Goal: Transaction & Acquisition: Book appointment/travel/reservation

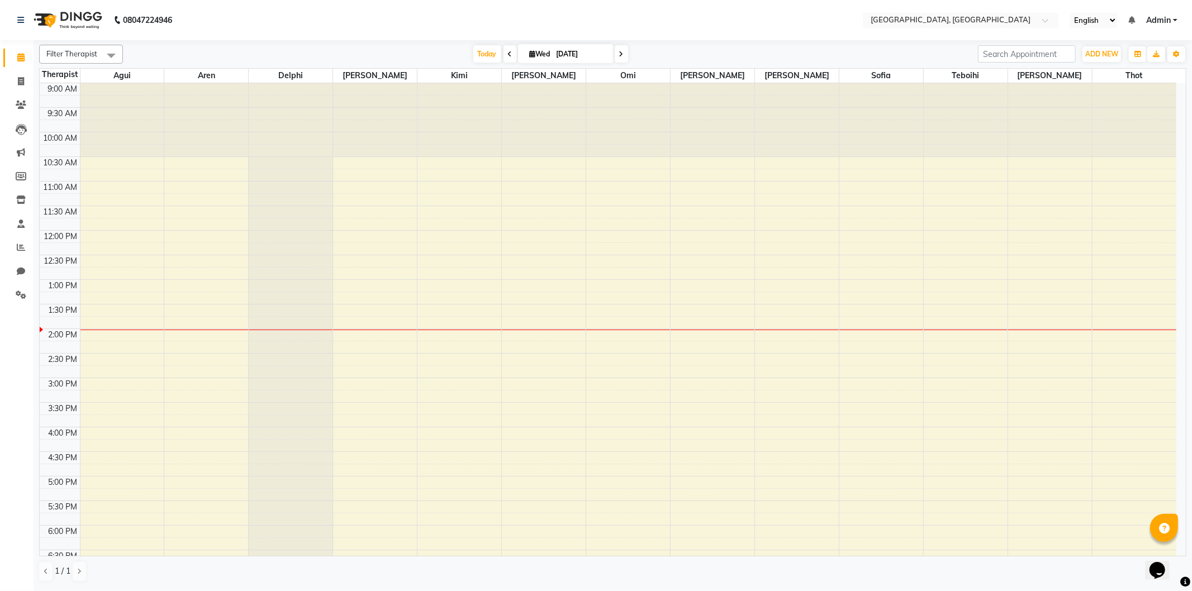
click at [509, 286] on div "9:00 AM 9:30 AM 10:00 AM 10:30 AM 11:00 AM 11:30 AM 12:00 PM 12:30 PM 1:00 PM 1…" at bounding box center [608, 427] width 1137 height 688
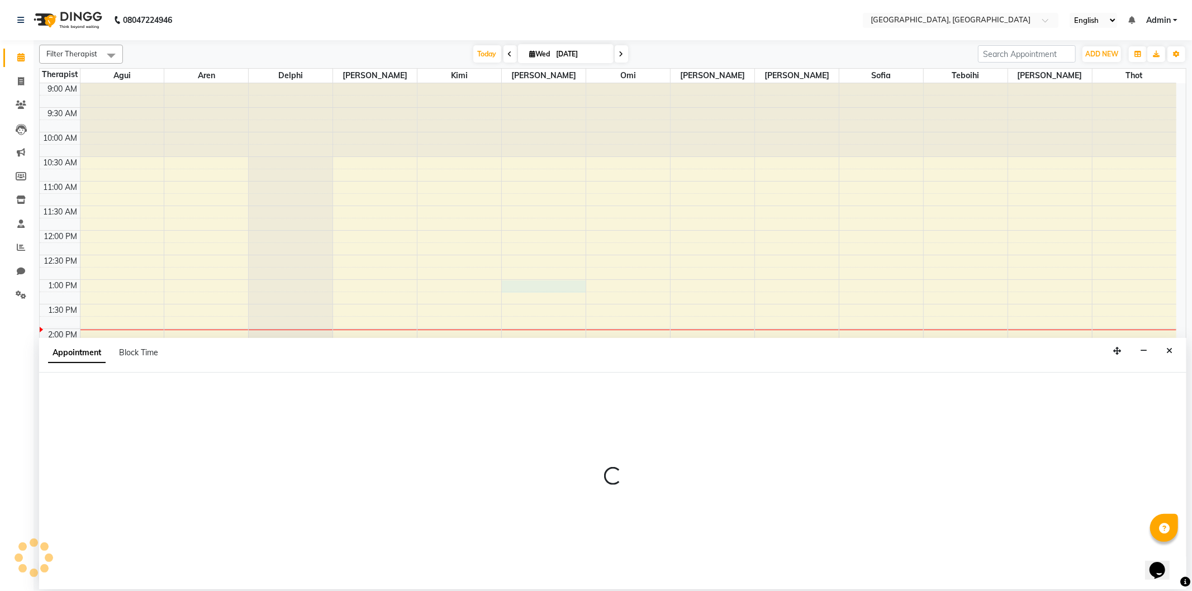
select select "12125"
select select "780"
select select "tentative"
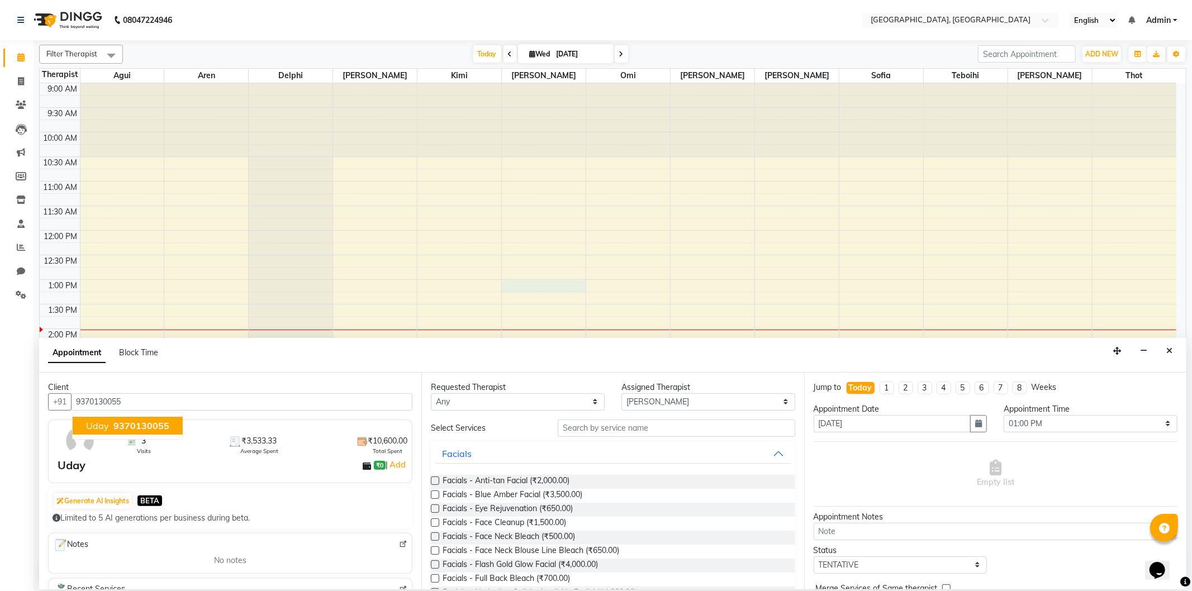
click at [132, 424] on span "9370130055" at bounding box center [141, 425] width 56 height 11
type input "9370130055"
click at [603, 429] on input "text" at bounding box center [676, 428] width 237 height 17
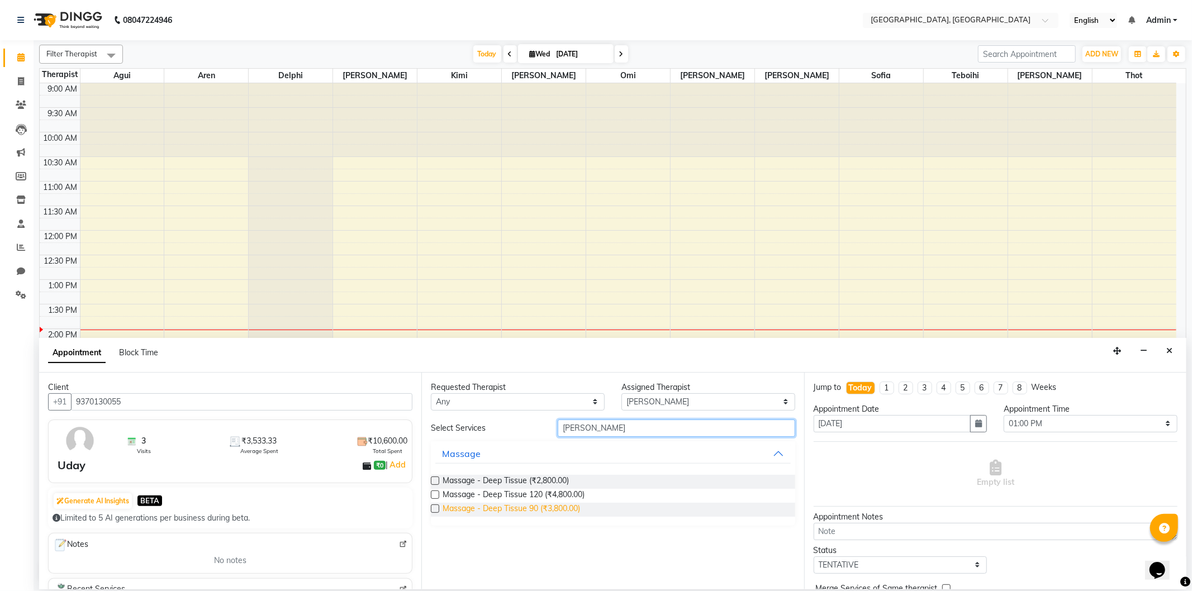
type input "[PERSON_NAME]"
click at [560, 508] on span "Massage - Deep Tissue 90 (₹3,800.00)" at bounding box center [512, 510] width 138 height 14
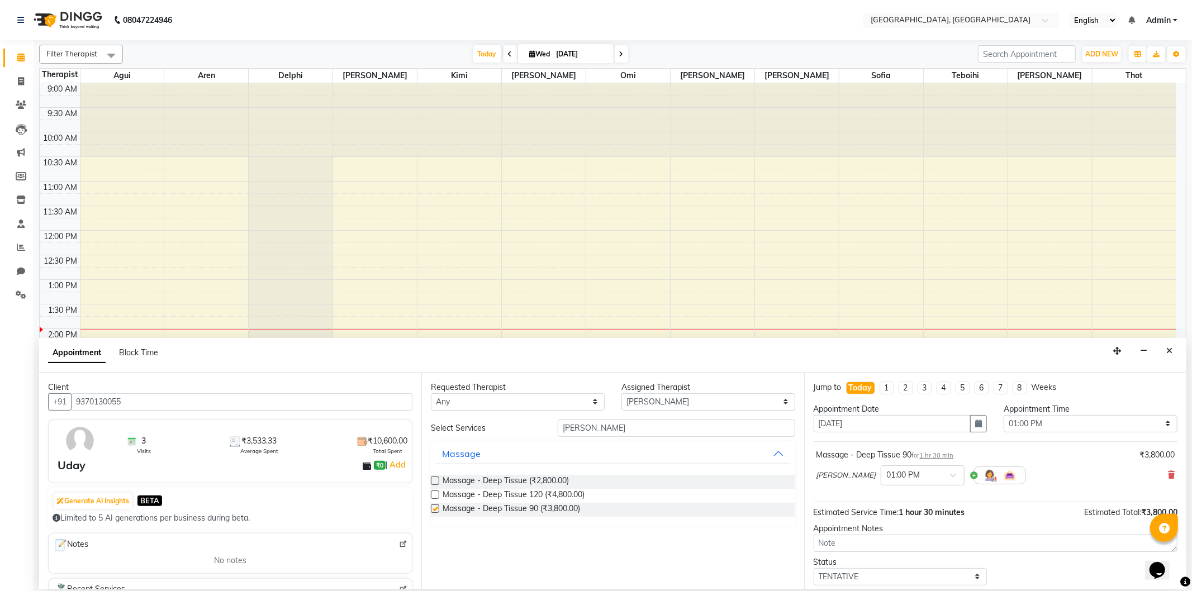
checkbox input "false"
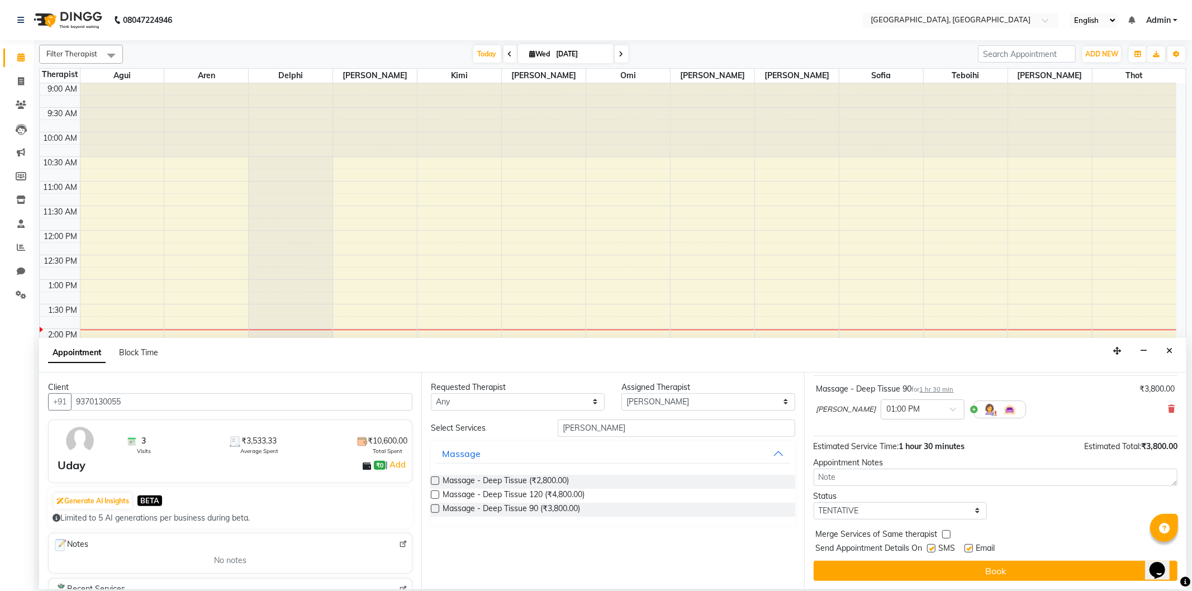
scroll to position [67, 0]
click at [846, 572] on button "Book" at bounding box center [996, 571] width 364 height 20
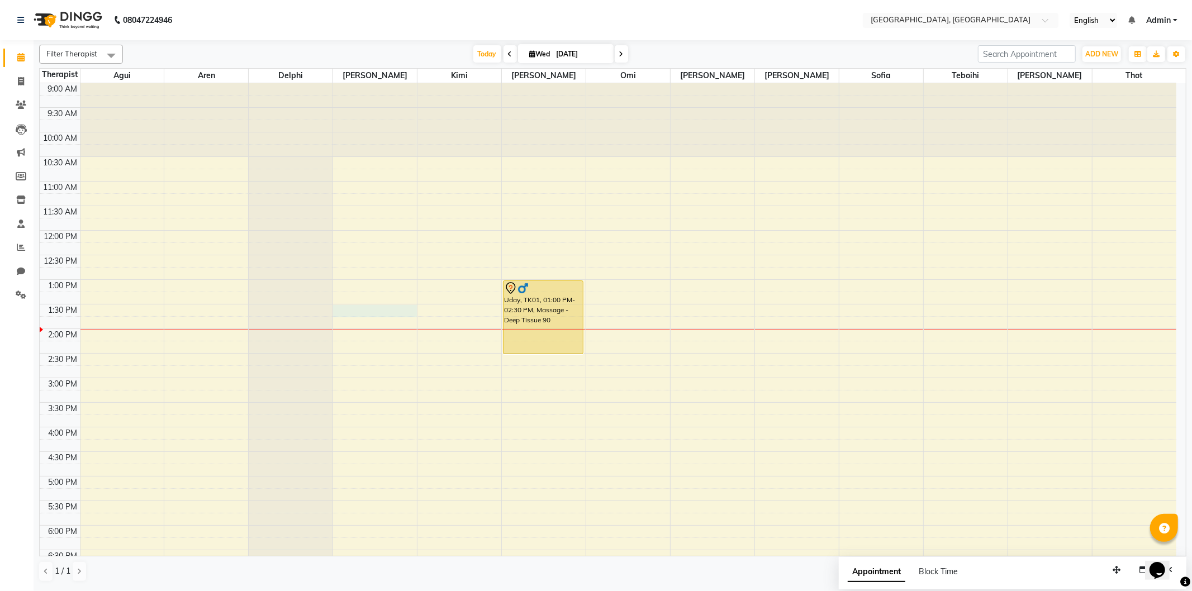
click at [338, 311] on div "9:00 AM 9:30 AM 10:00 AM 10:30 AM 11:00 AM 11:30 AM 12:00 PM 12:30 PM 1:00 PM 1…" at bounding box center [608, 427] width 1137 height 688
select select "43726"
select select "810"
select select "tentative"
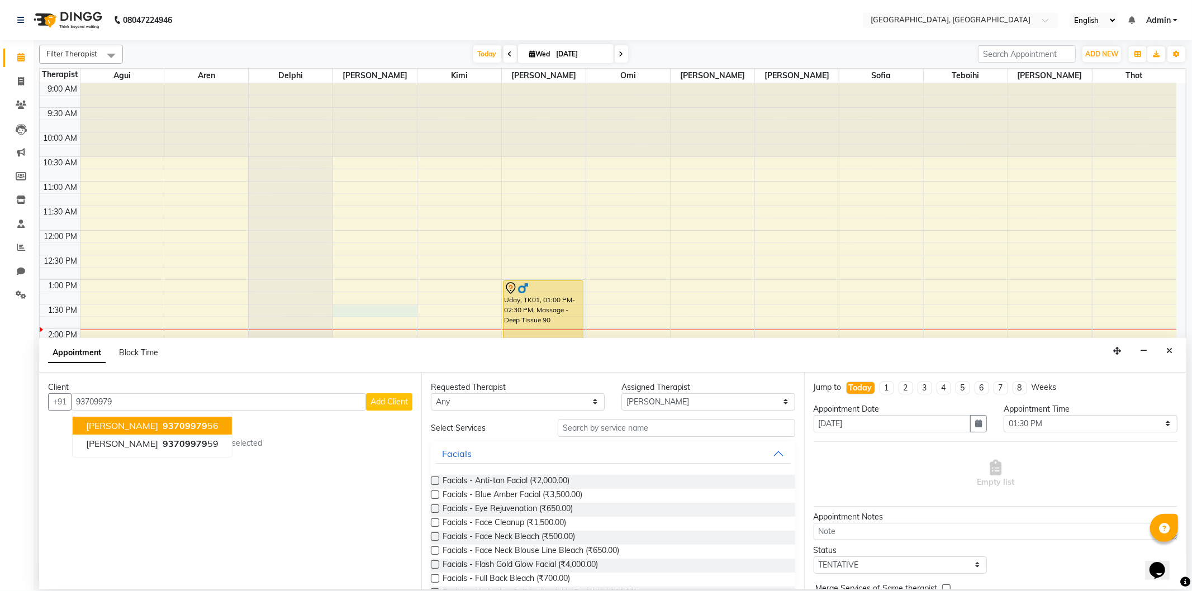
click at [187, 424] on span "93709979" at bounding box center [185, 425] width 45 height 11
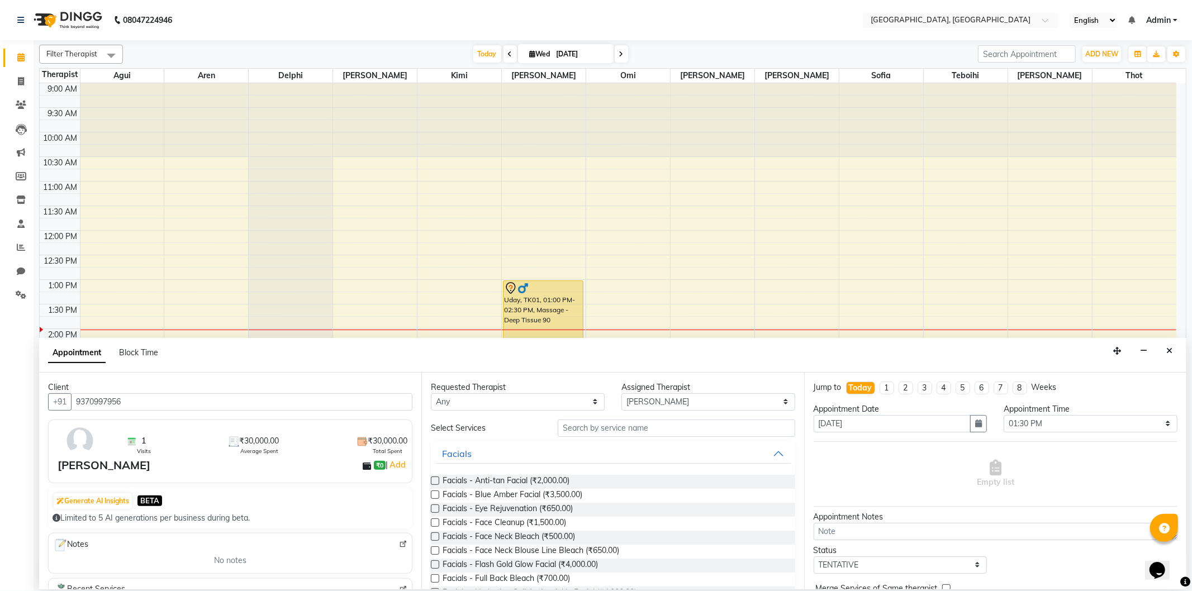
type input "9370997956"
click at [589, 425] on input "text" at bounding box center [676, 428] width 237 height 17
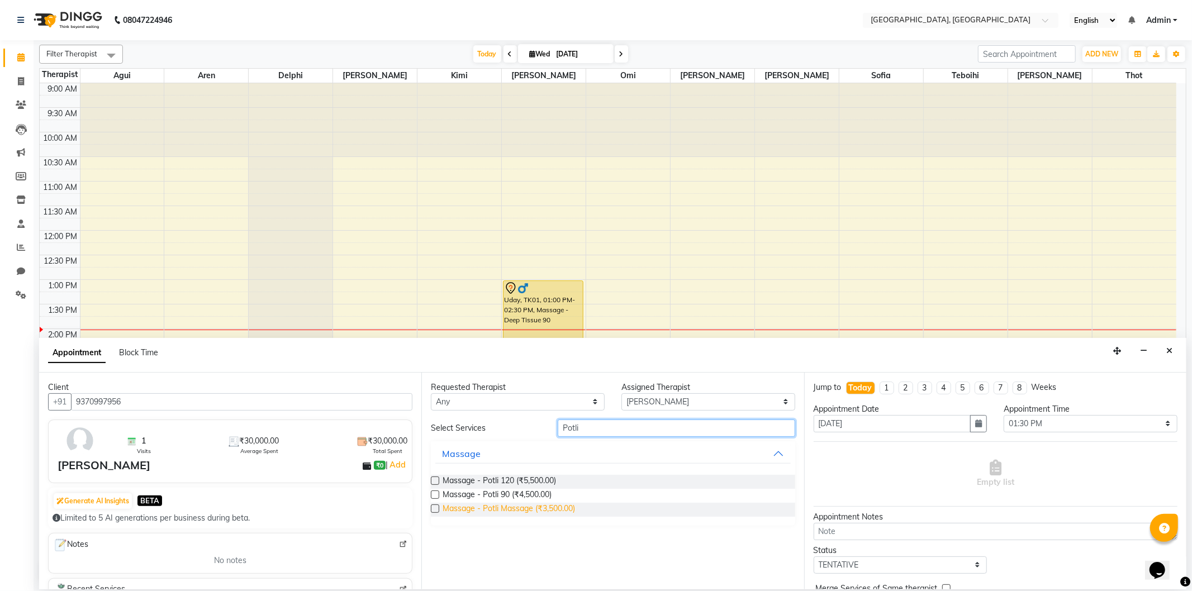
type input "Potli"
click at [573, 506] on span "Massage - Potli Massage (₹3,500.00)" at bounding box center [509, 510] width 132 height 14
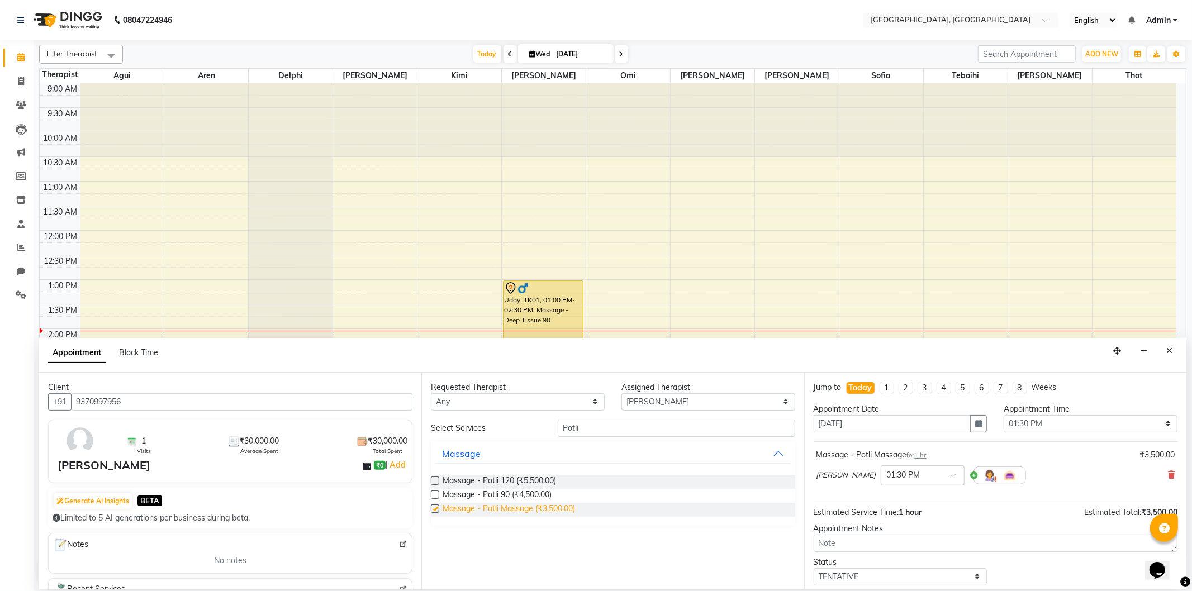
checkbox input "false"
click at [1168, 472] on icon at bounding box center [1171, 475] width 7 height 8
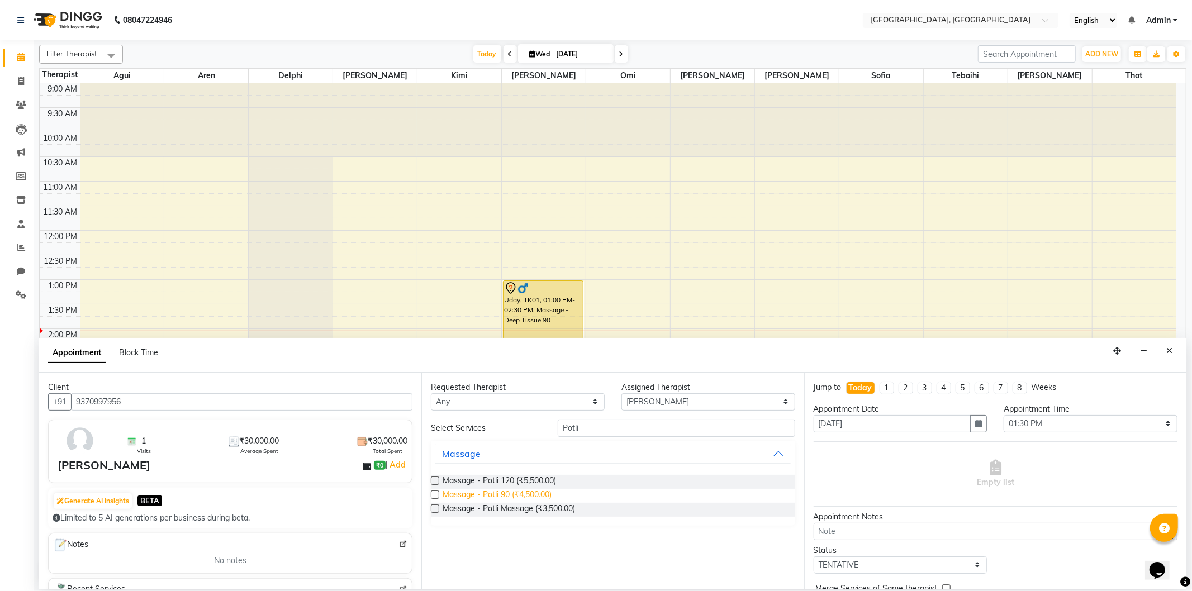
click at [465, 492] on span "Massage - Potli 90 (₹4,500.00)" at bounding box center [497, 496] width 109 height 14
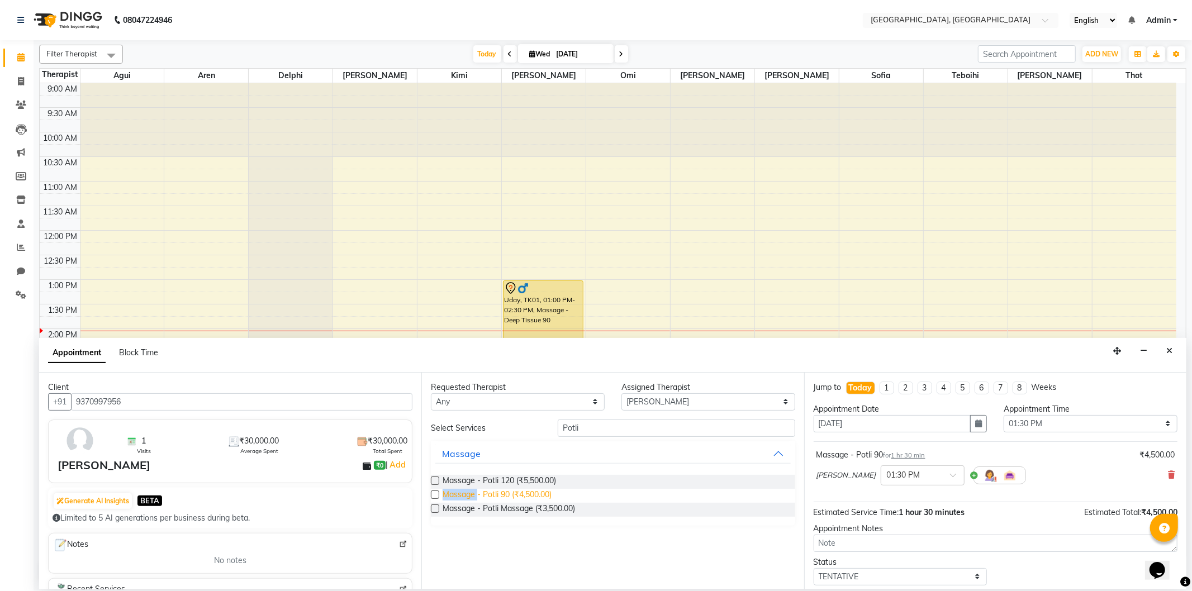
click at [465, 491] on span "Massage - Potli 90 (₹4,500.00)" at bounding box center [497, 496] width 109 height 14
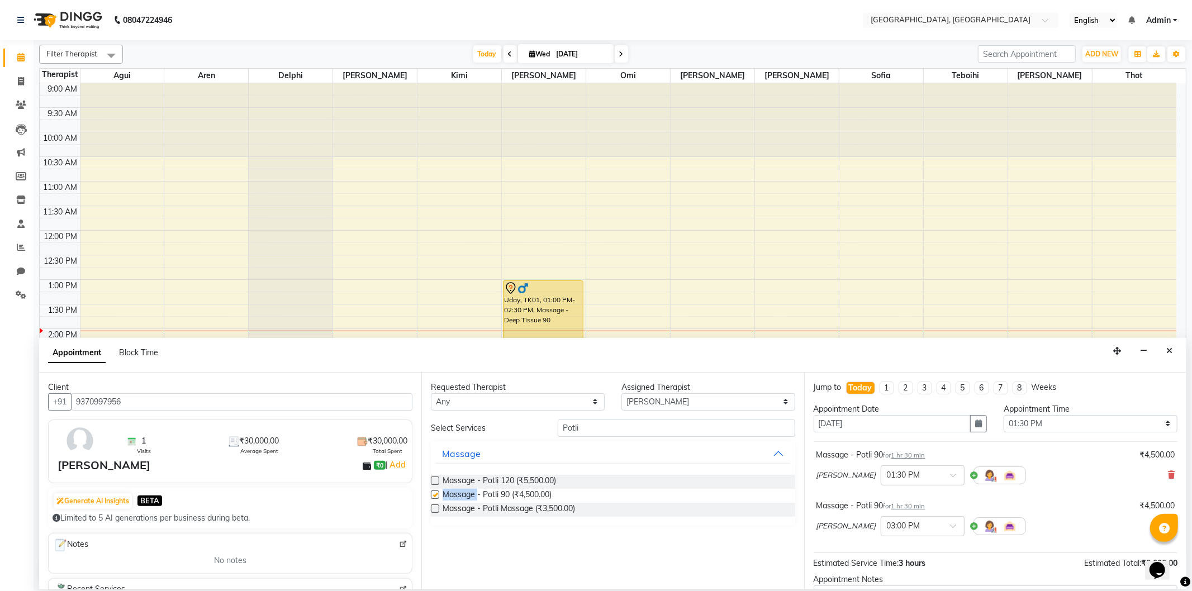
checkbox input "false"
click at [887, 524] on input "text" at bounding box center [911, 526] width 49 height 12
click at [881, 548] on div "01:30 PM" at bounding box center [922, 547] width 83 height 21
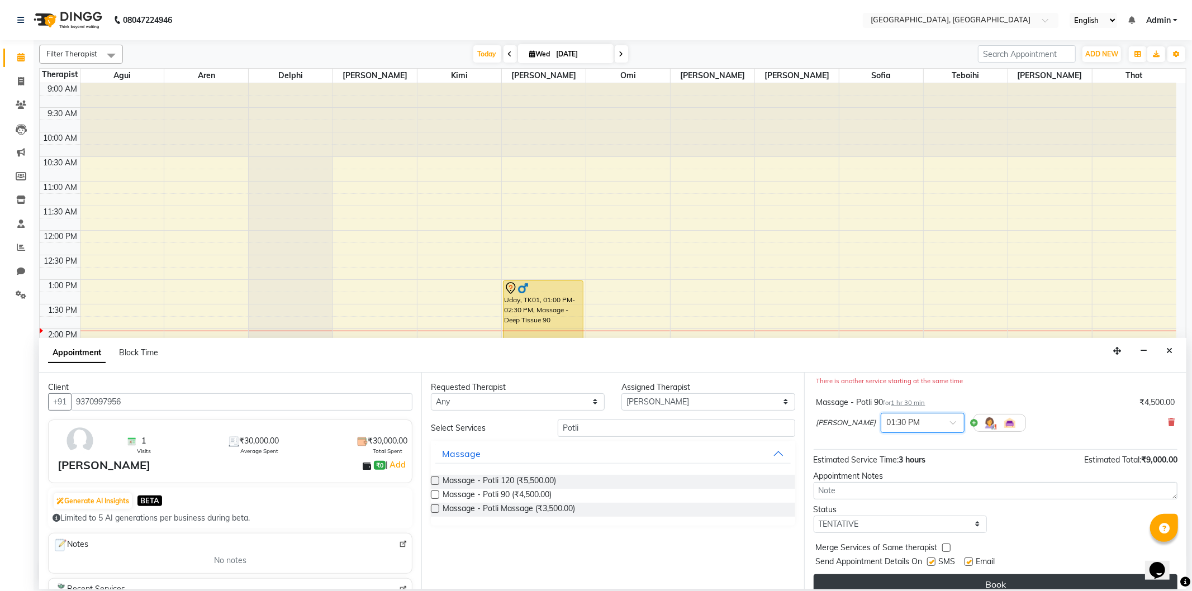
scroll to position [130, 0]
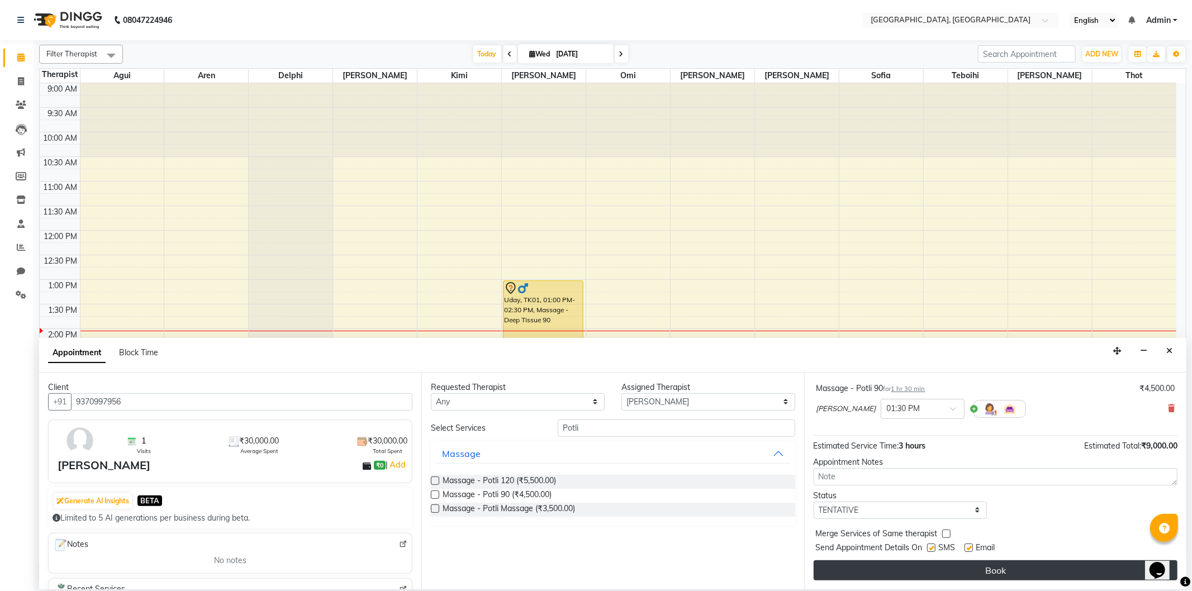
click at [910, 572] on button "Book" at bounding box center [996, 571] width 364 height 20
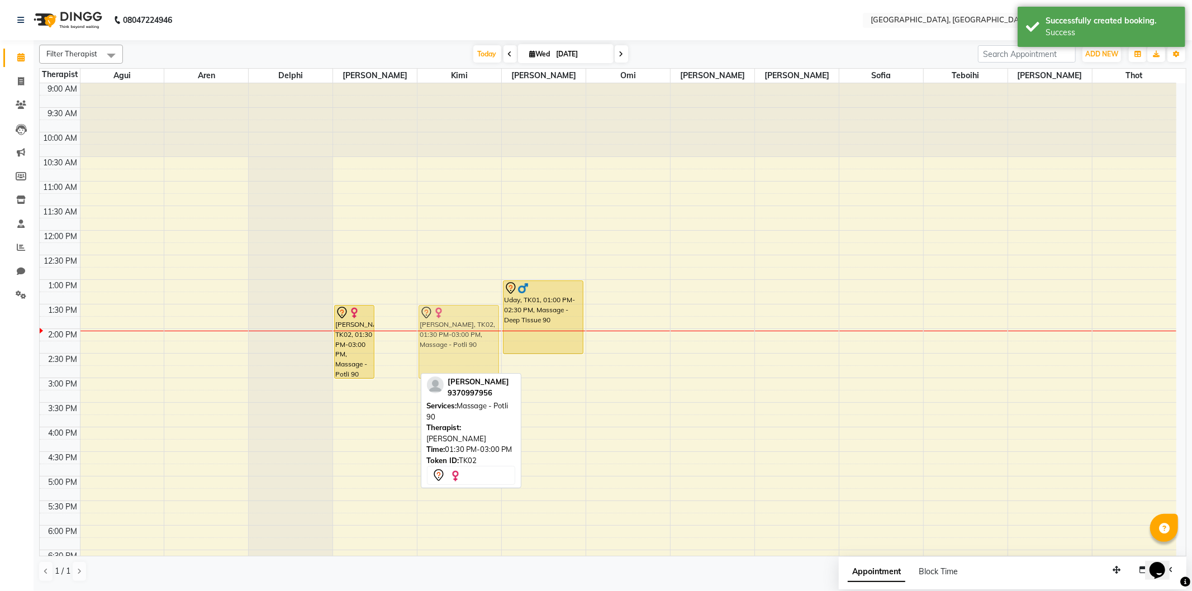
drag, startPoint x: 404, startPoint y: 355, endPoint x: 474, endPoint y: 355, distance: 70.4
click at [474, 355] on tr "[PERSON_NAME], TK02, 01:30 PM-03:00 PM, Massage - Potli 90 [PERSON_NAME], TK02,…" at bounding box center [608, 427] width 1137 height 688
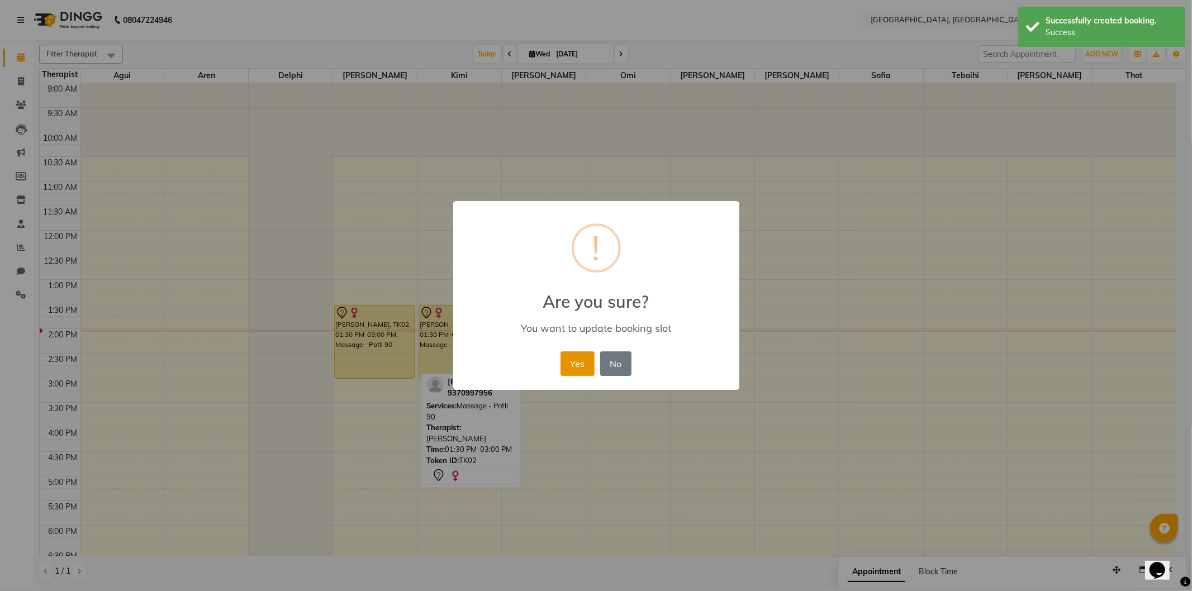
click at [590, 367] on button "Yes" at bounding box center [578, 364] width 34 height 25
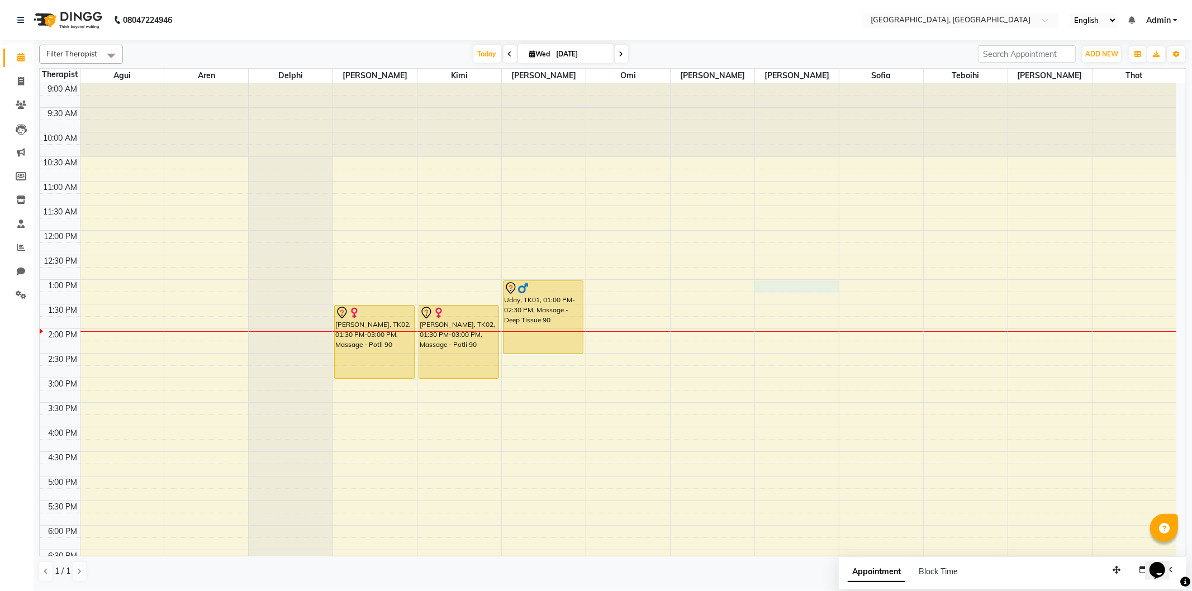
click at [759, 283] on div "9:00 AM 9:30 AM 10:00 AM 10:30 AM 11:00 AM 11:30 AM 12:00 PM 12:30 PM 1:00 PM 1…" at bounding box center [608, 427] width 1137 height 688
select select "7700"
select select "780"
select select "tentative"
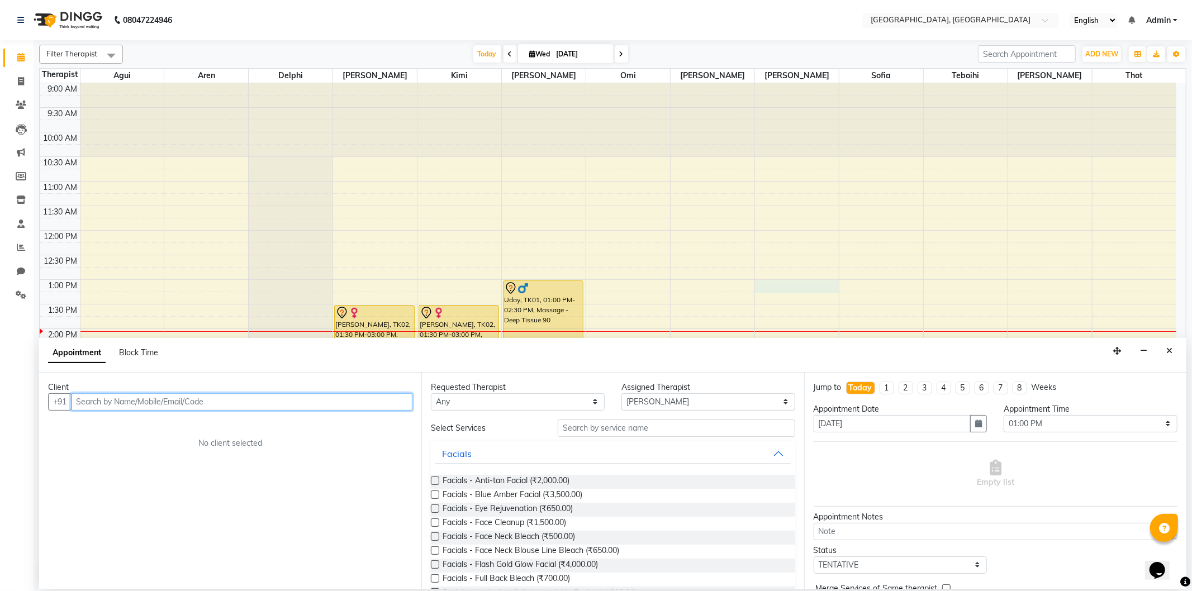
paste input "7972811967"
type input "7972811967"
click at [392, 406] on span "Add Client" at bounding box center [389, 402] width 37 height 10
select select "22"
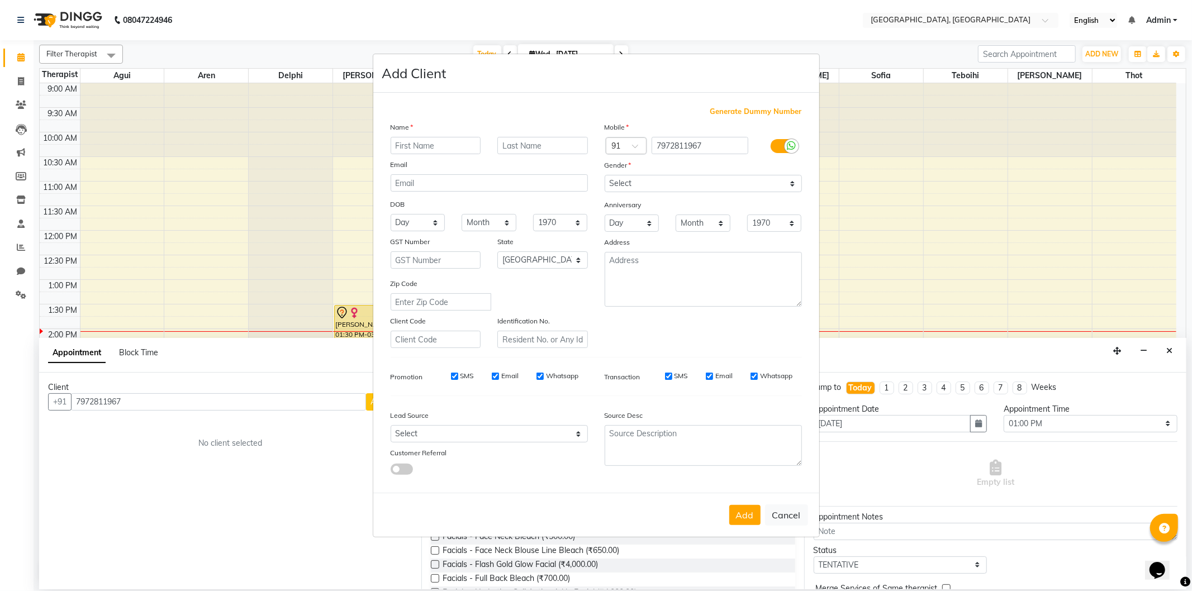
click at [406, 143] on input "text" at bounding box center [436, 145] width 91 height 17
type input "Gopinath"
click at [696, 183] on select "Select [DEMOGRAPHIC_DATA] [DEMOGRAPHIC_DATA] Other Prefer Not To Say" at bounding box center [703, 183] width 197 height 17
select select "[DEMOGRAPHIC_DATA]"
click at [605, 175] on select "Select [DEMOGRAPHIC_DATA] [DEMOGRAPHIC_DATA] Other Prefer Not To Say" at bounding box center [703, 183] width 197 height 17
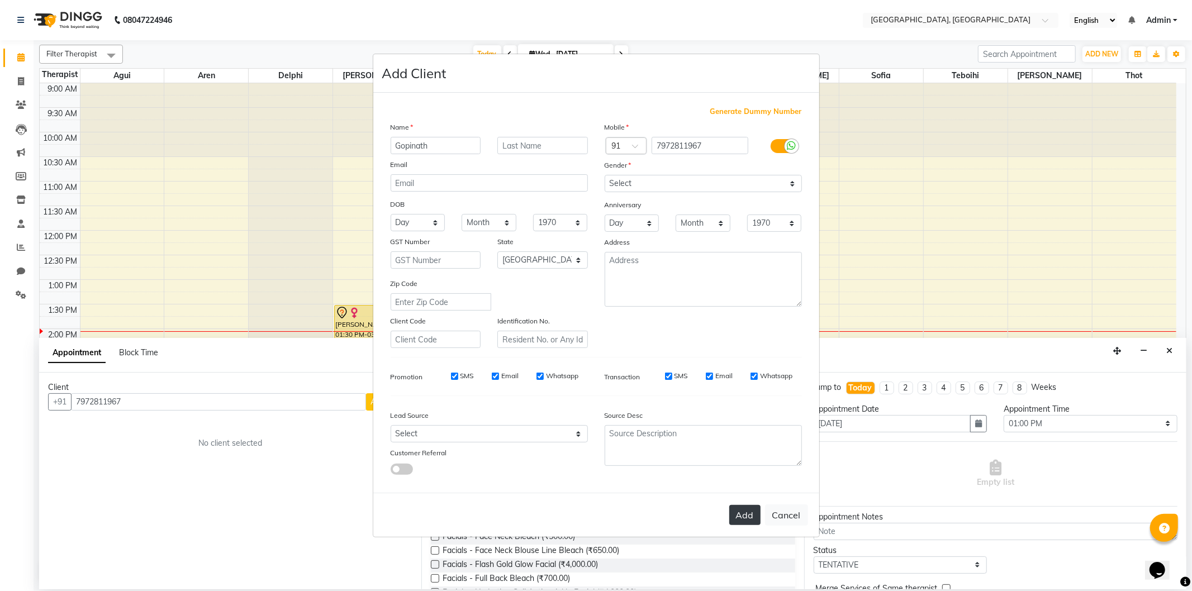
click at [733, 510] on button "Add" at bounding box center [744, 515] width 31 height 20
select select
select select "null"
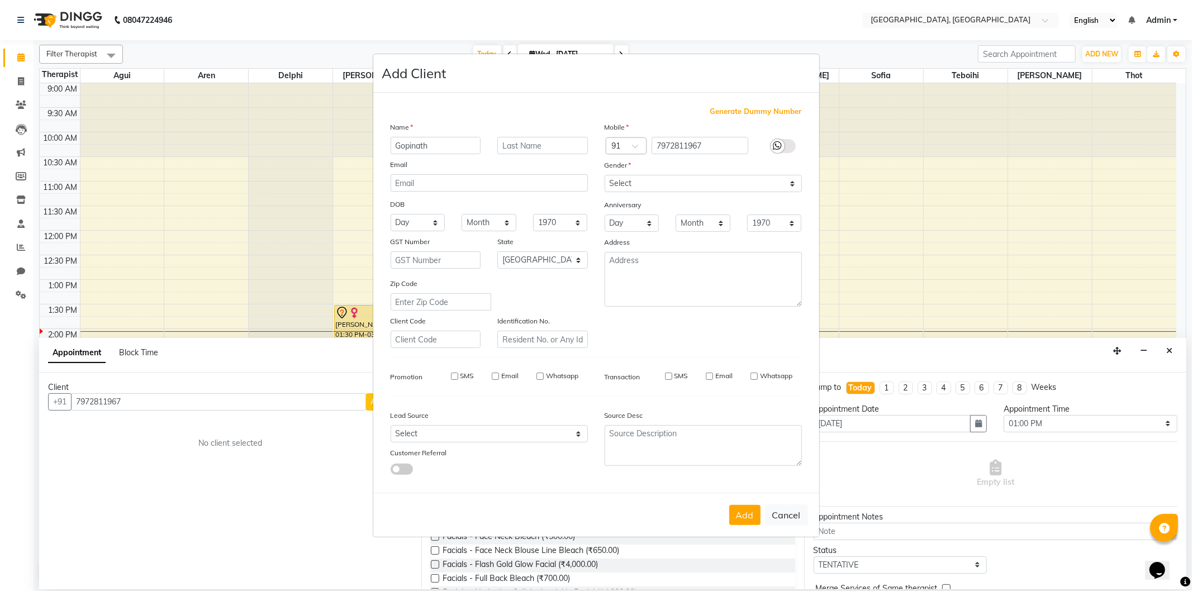
select select
checkbox input "false"
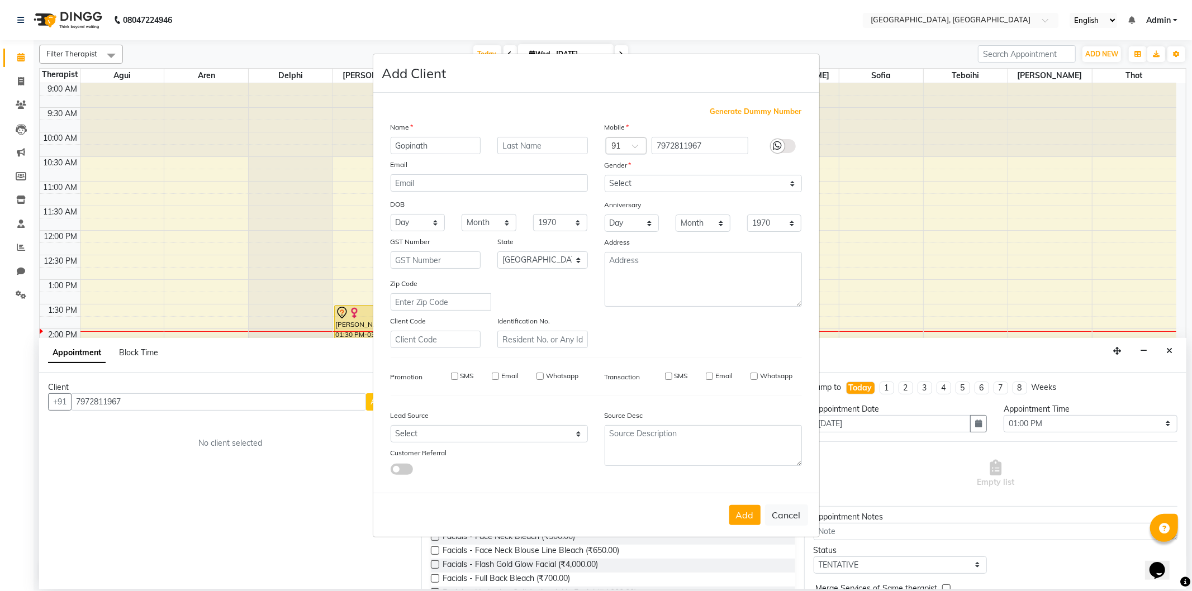
checkbox input "false"
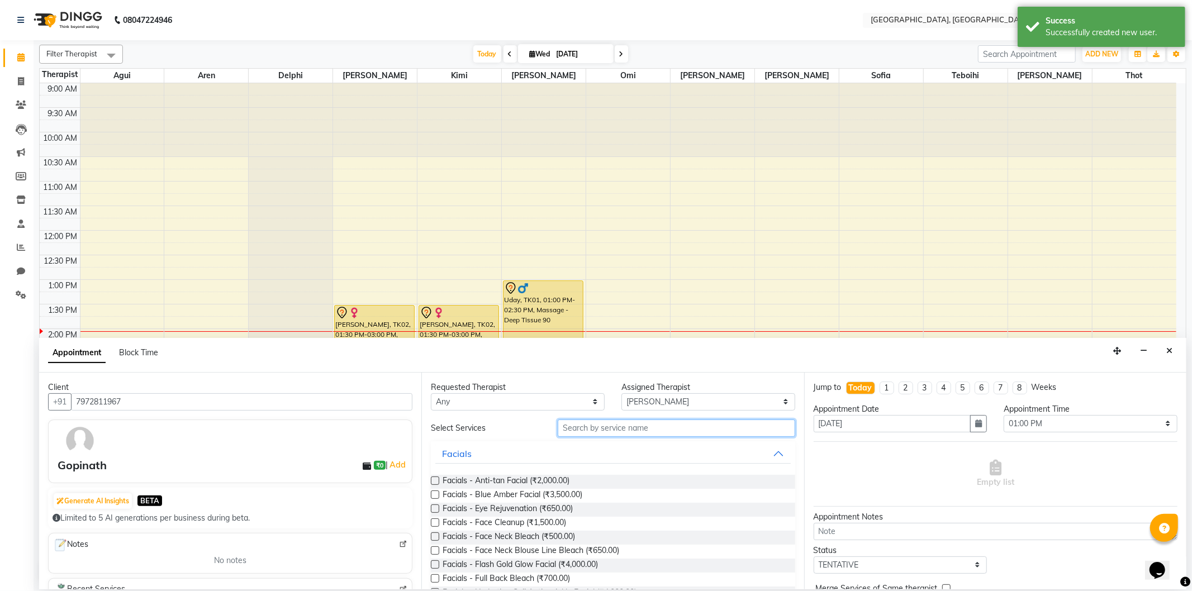
click at [596, 426] on input "text" at bounding box center [676, 428] width 237 height 17
type input "D"
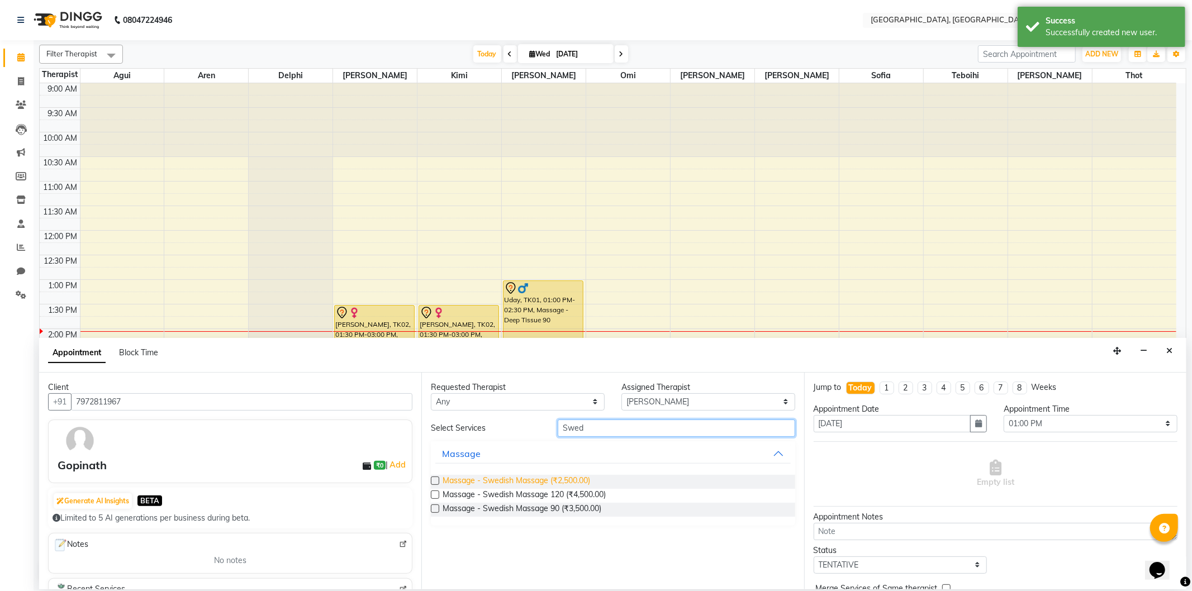
type input "Swed"
click at [573, 475] on span "Massage - Swedish Massage (₹2,500.00)" at bounding box center [517, 482] width 148 height 14
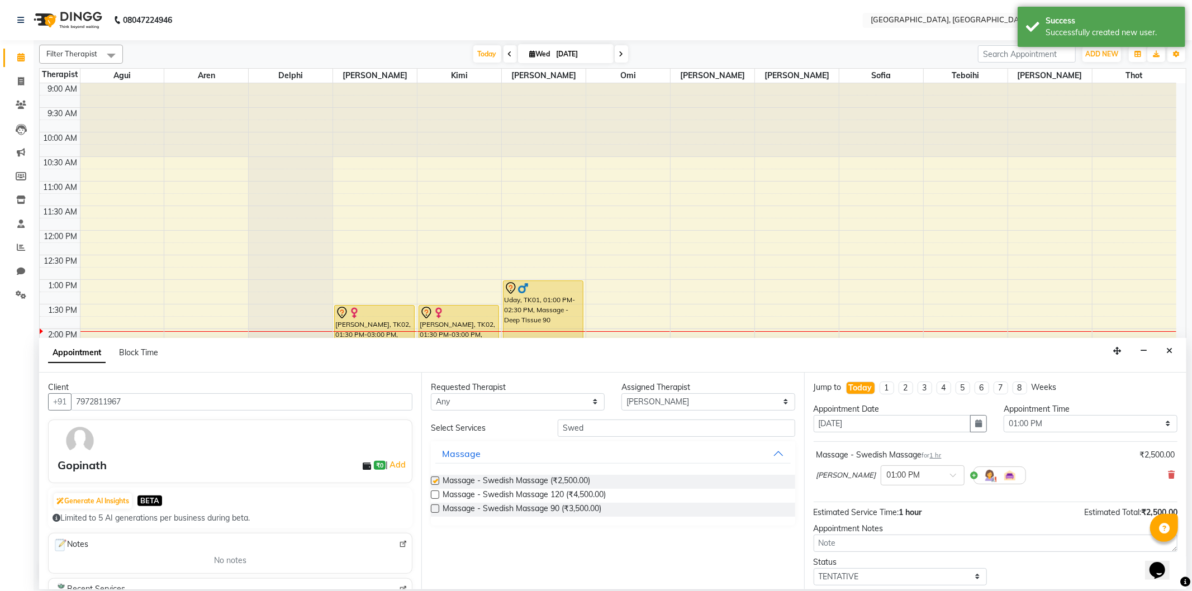
checkbox input "false"
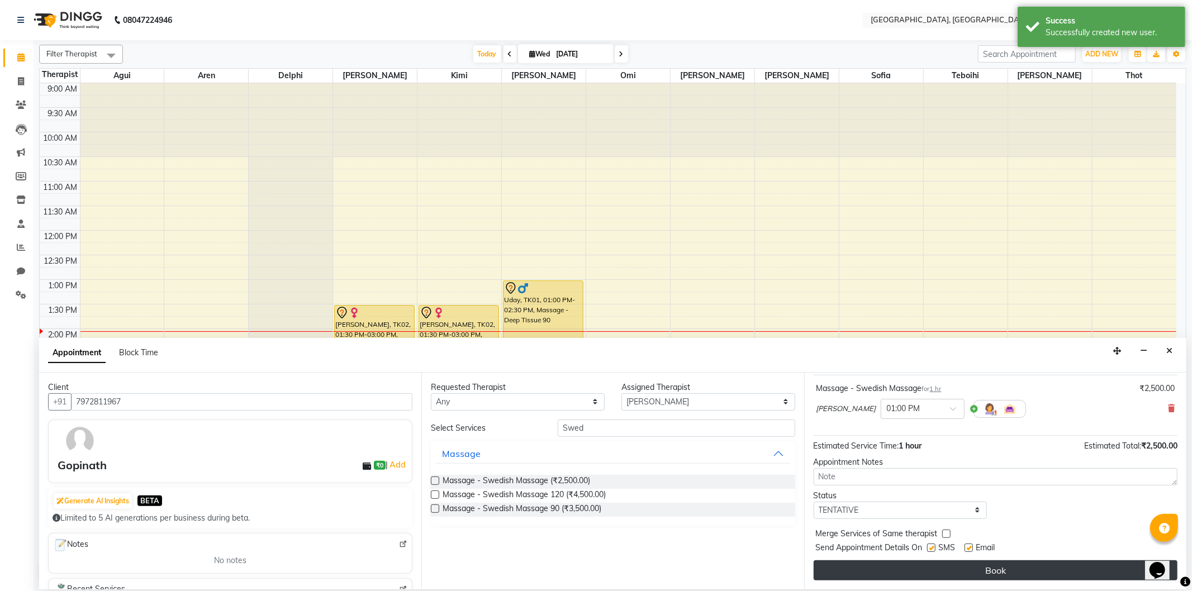
click at [953, 572] on button "Book" at bounding box center [996, 571] width 364 height 20
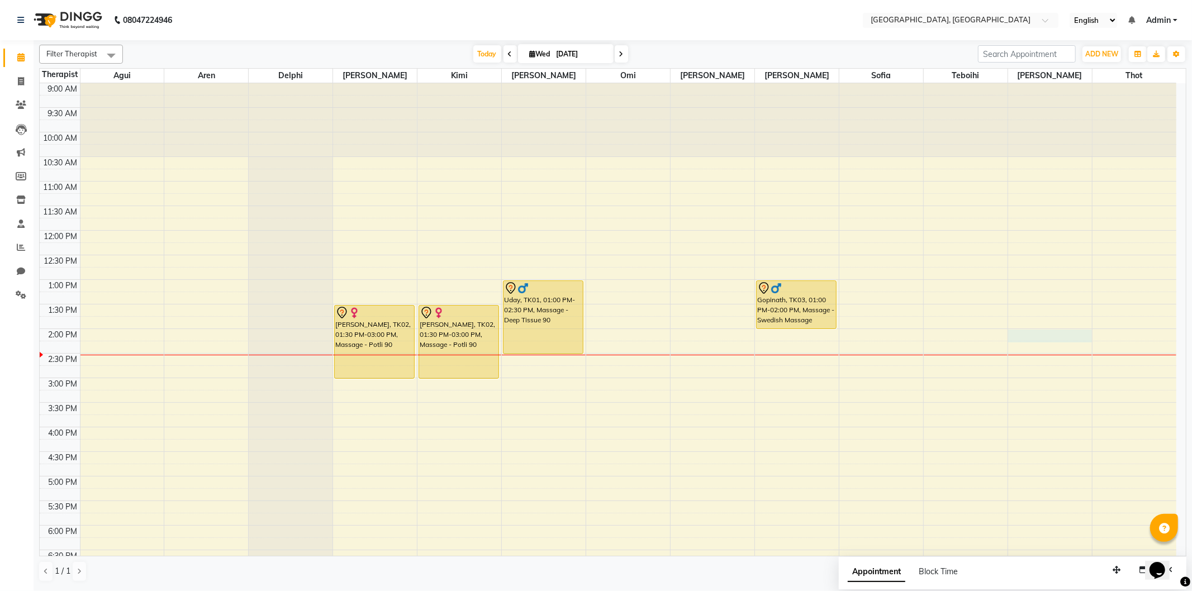
click at [1013, 334] on div "9:00 AM 9:30 AM 10:00 AM 10:30 AM 11:00 AM 11:30 AM 12:00 PM 12:30 PM 1:00 PM 1…" at bounding box center [608, 427] width 1137 height 688
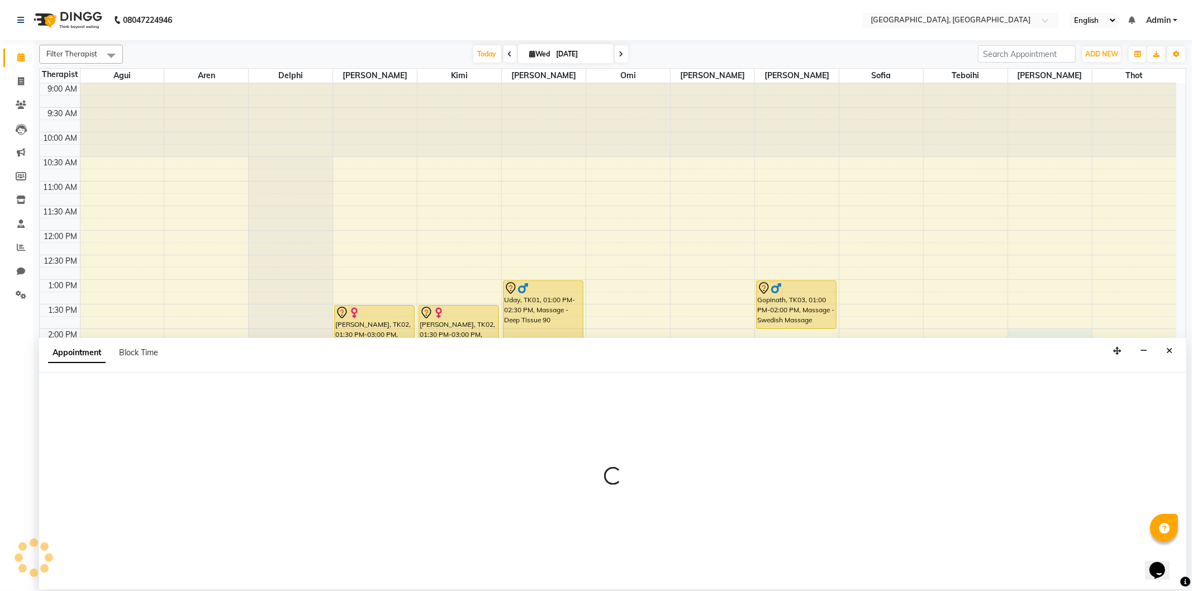
select select "90088"
select select "840"
select select "tentative"
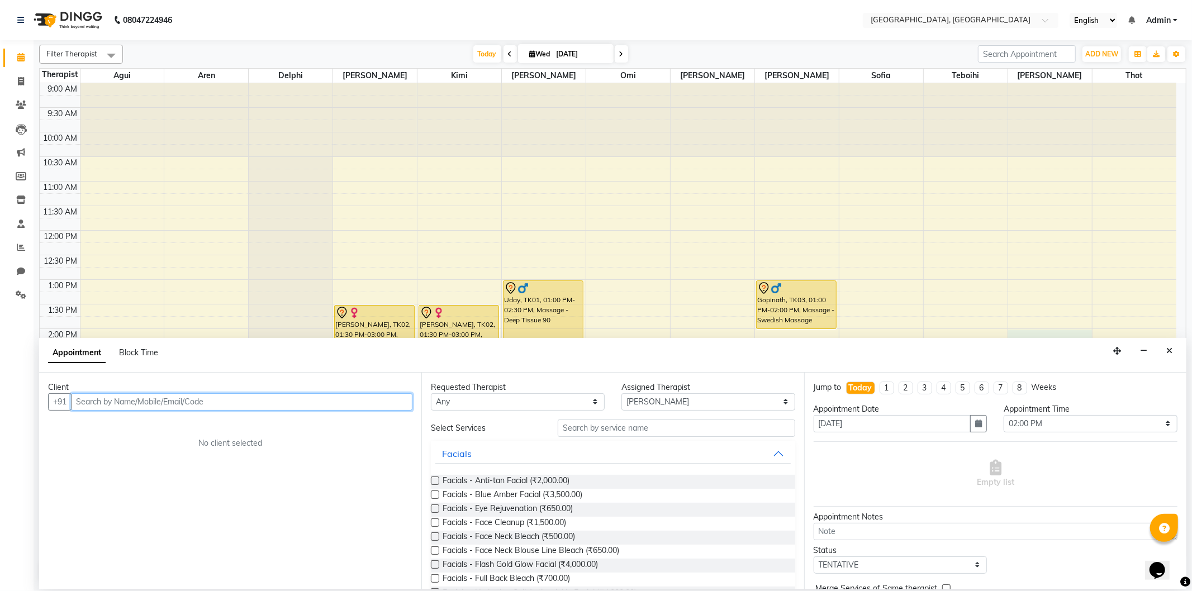
paste input "8149104155"
type input "8149104155"
click at [390, 398] on span "Add Client" at bounding box center [389, 402] width 37 height 10
select select "22"
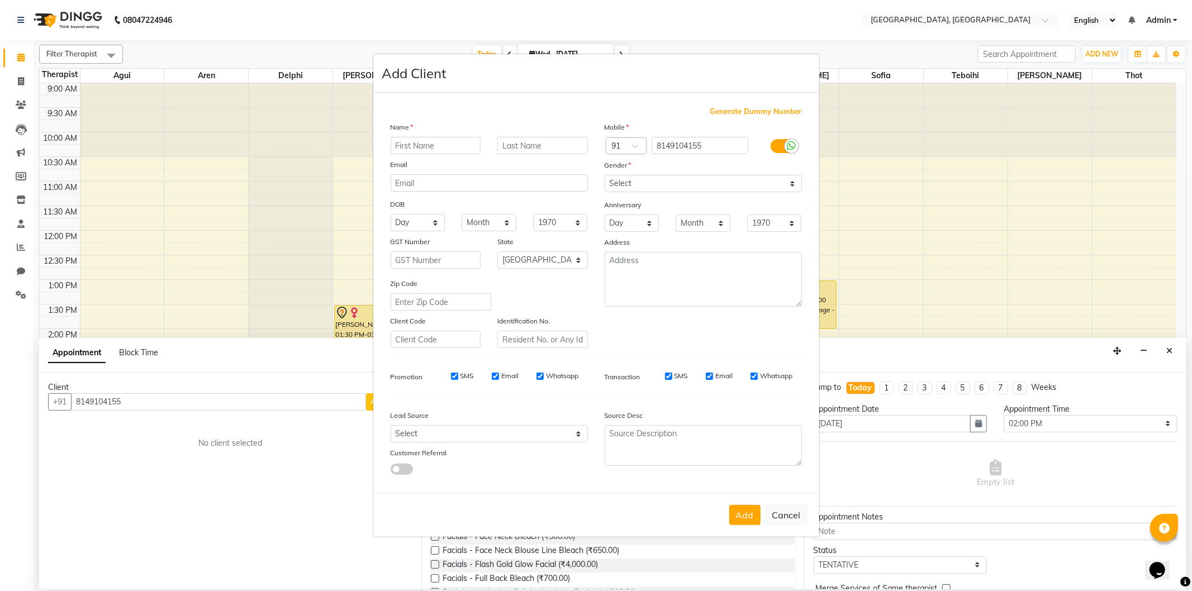
click at [418, 144] on input "text" at bounding box center [436, 145] width 91 height 17
type input "[PERSON_NAME]"
click at [698, 176] on select "Select [DEMOGRAPHIC_DATA] [DEMOGRAPHIC_DATA] Other Prefer Not To Say" at bounding box center [703, 183] width 197 height 17
select select "[DEMOGRAPHIC_DATA]"
click at [605, 175] on select "Select [DEMOGRAPHIC_DATA] [DEMOGRAPHIC_DATA] Other Prefer Not To Say" at bounding box center [703, 183] width 197 height 17
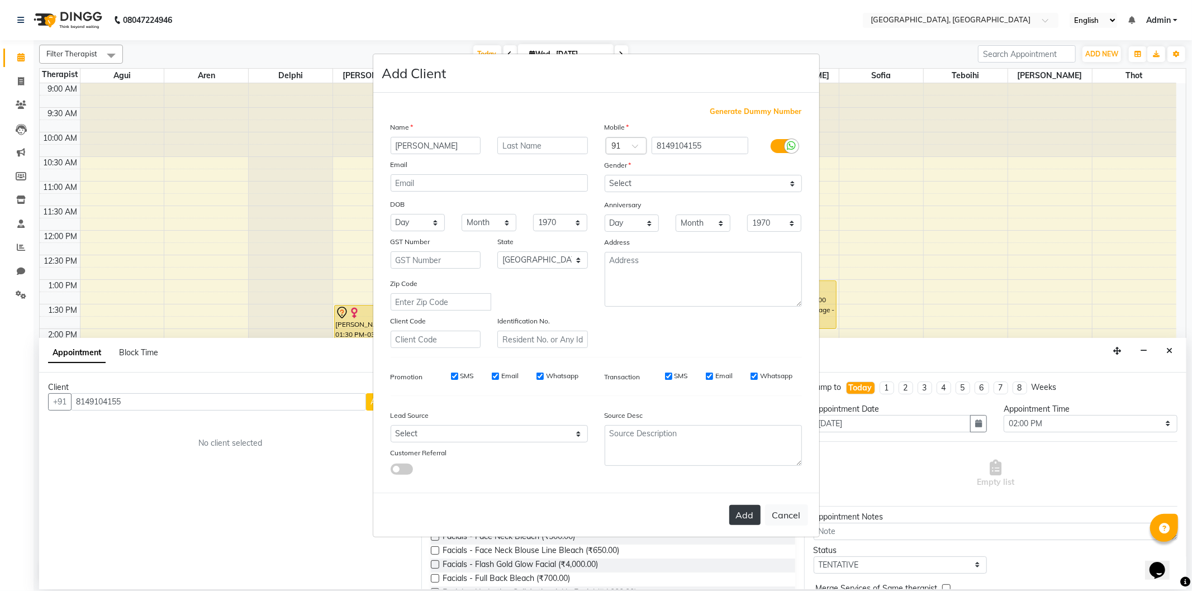
click at [748, 513] on button "Add" at bounding box center [744, 515] width 31 height 20
select select
select select "null"
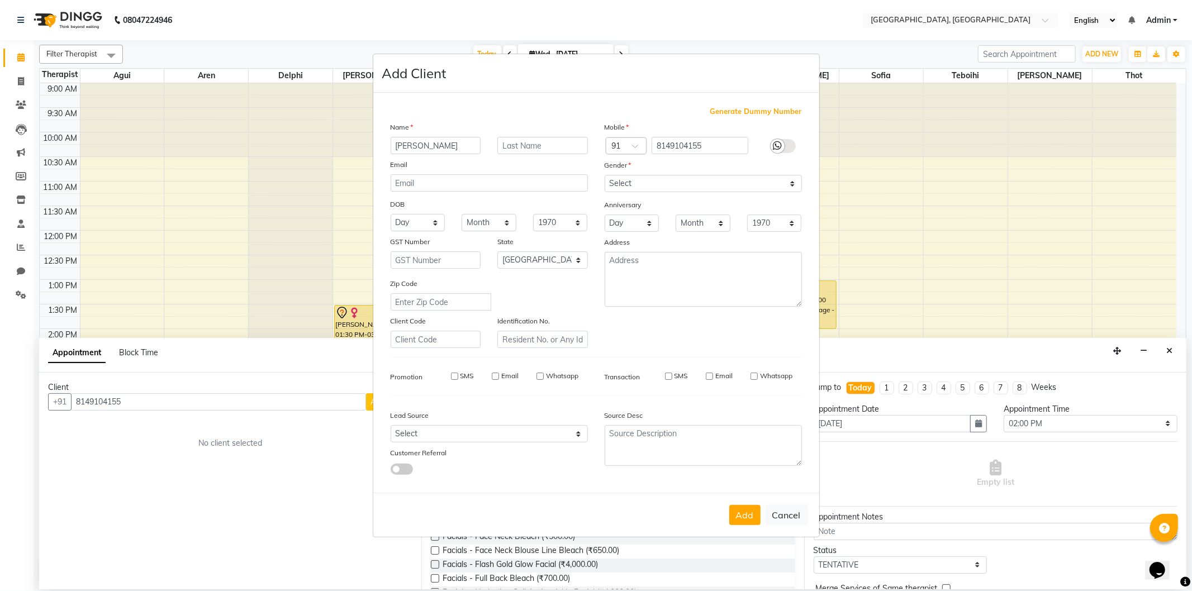
select select
checkbox input "false"
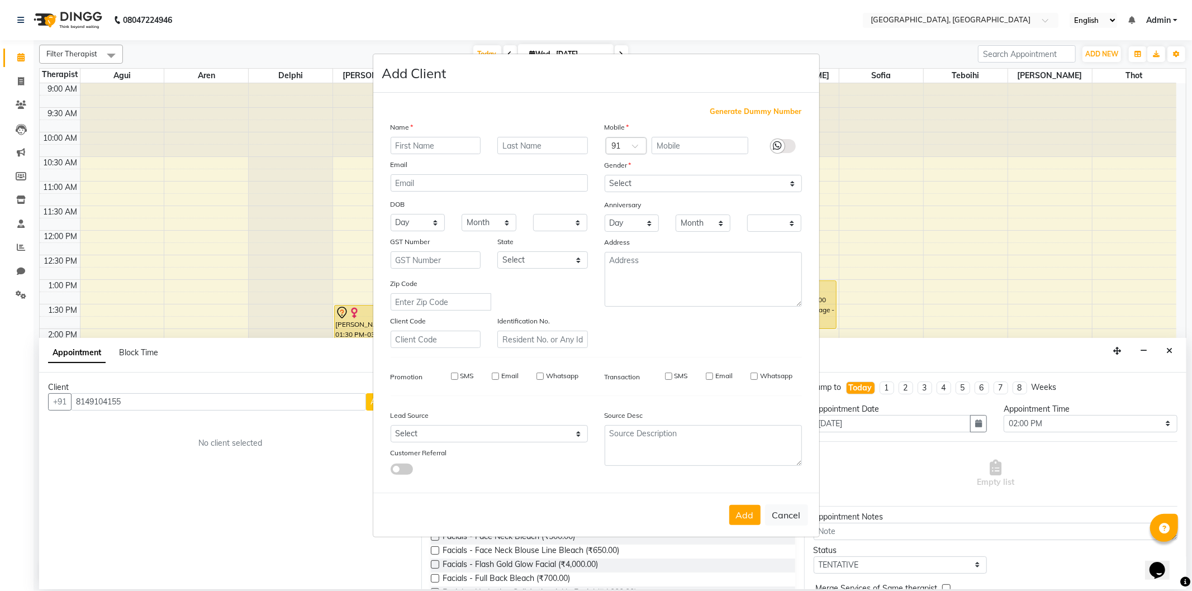
checkbox input "false"
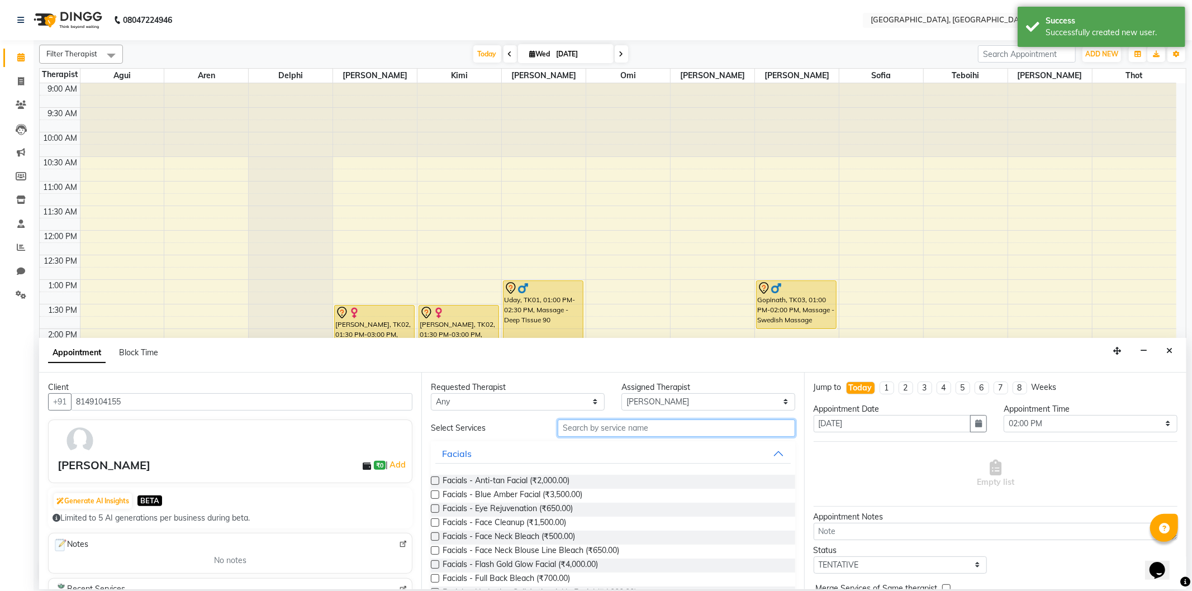
click at [576, 431] on input "text" at bounding box center [676, 428] width 237 height 17
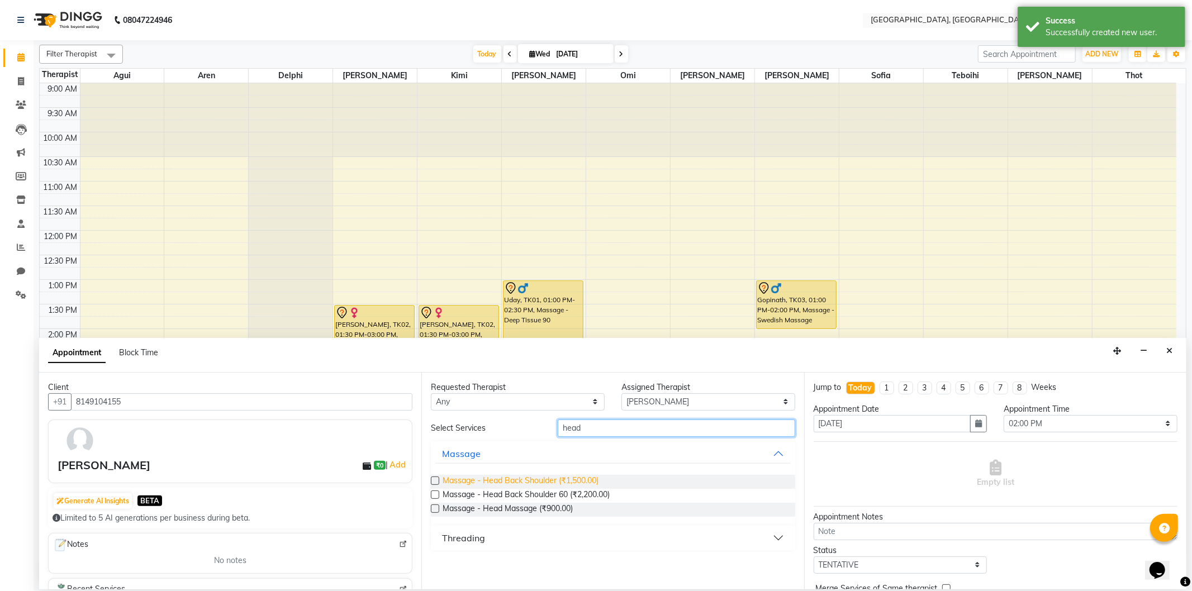
type input "head"
click at [579, 476] on span "Massage - Head Back Shoulder (₹1,500.00)" at bounding box center [521, 482] width 156 height 14
checkbox input "false"
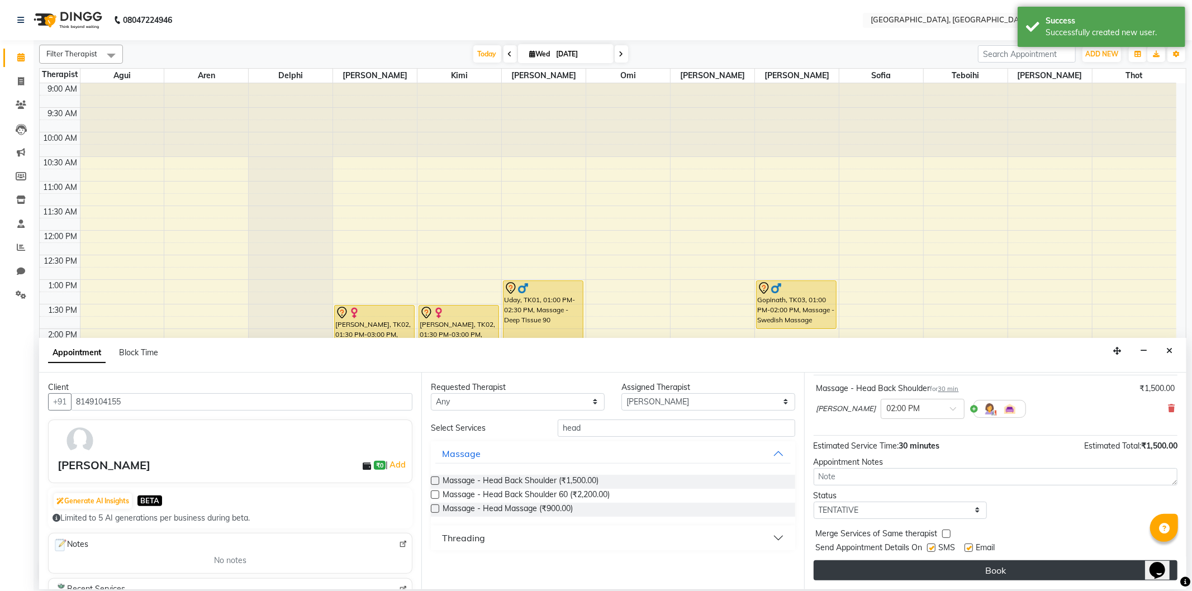
click at [862, 565] on button "Book" at bounding box center [996, 571] width 364 height 20
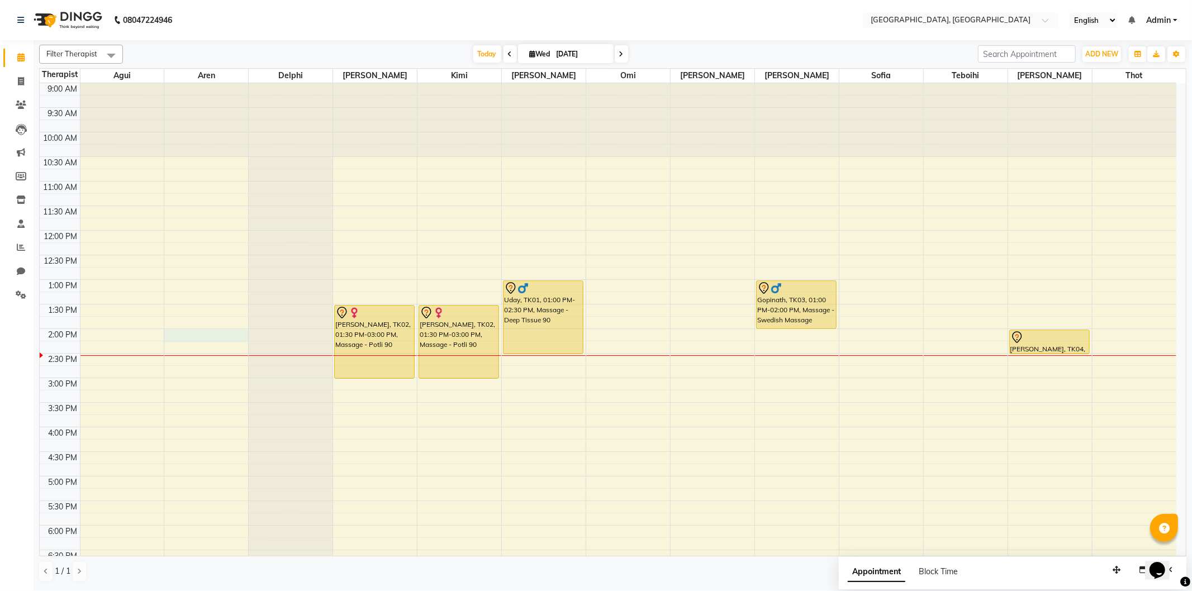
click at [180, 331] on div "9:00 AM 9:30 AM 10:00 AM 10:30 AM 11:00 AM 11:30 AM 12:00 PM 12:30 PM 1:00 PM 1…" at bounding box center [608, 427] width 1137 height 688
select select "7709"
select select "840"
select select "tentative"
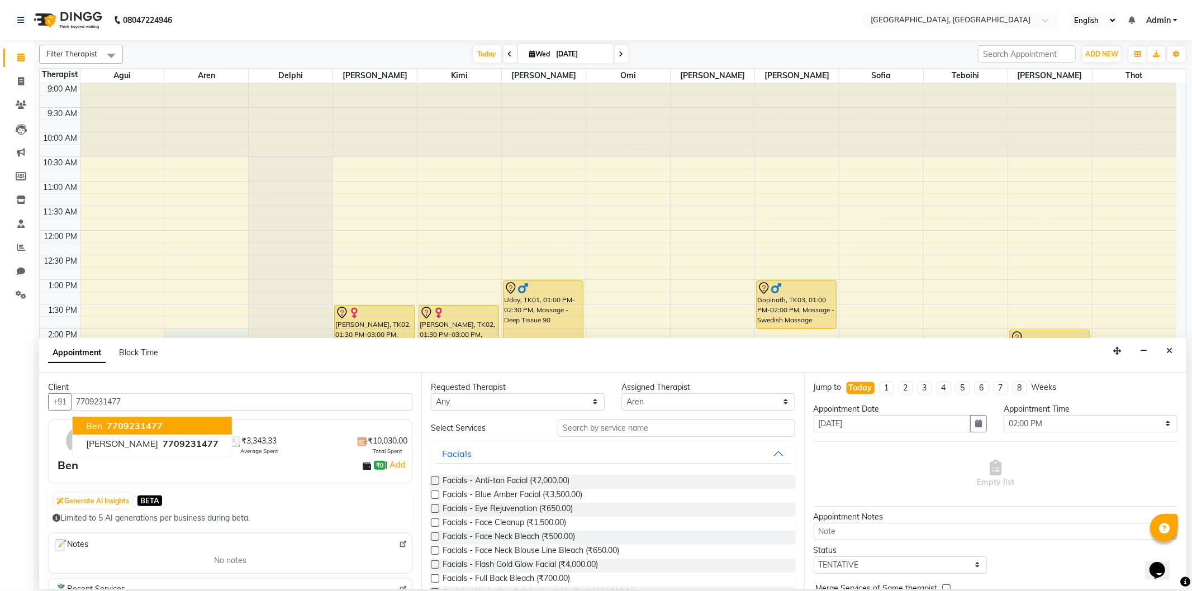
click at [175, 423] on button "Ben 7709231477" at bounding box center [152, 426] width 159 height 18
type input "7709231477"
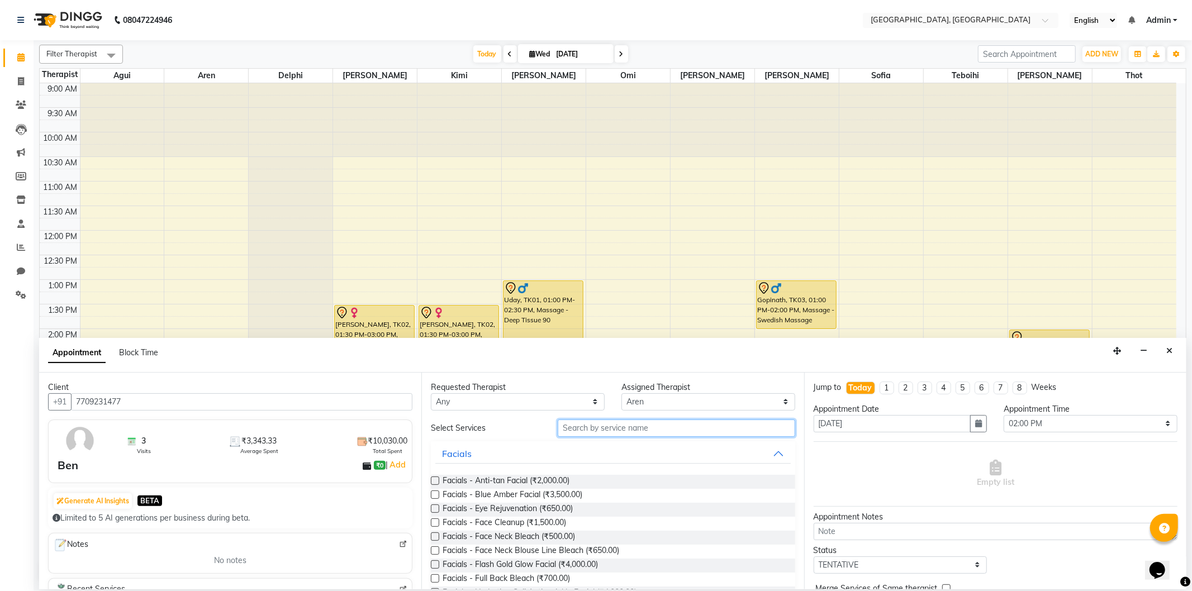
click at [607, 434] on input "text" at bounding box center [676, 428] width 237 height 17
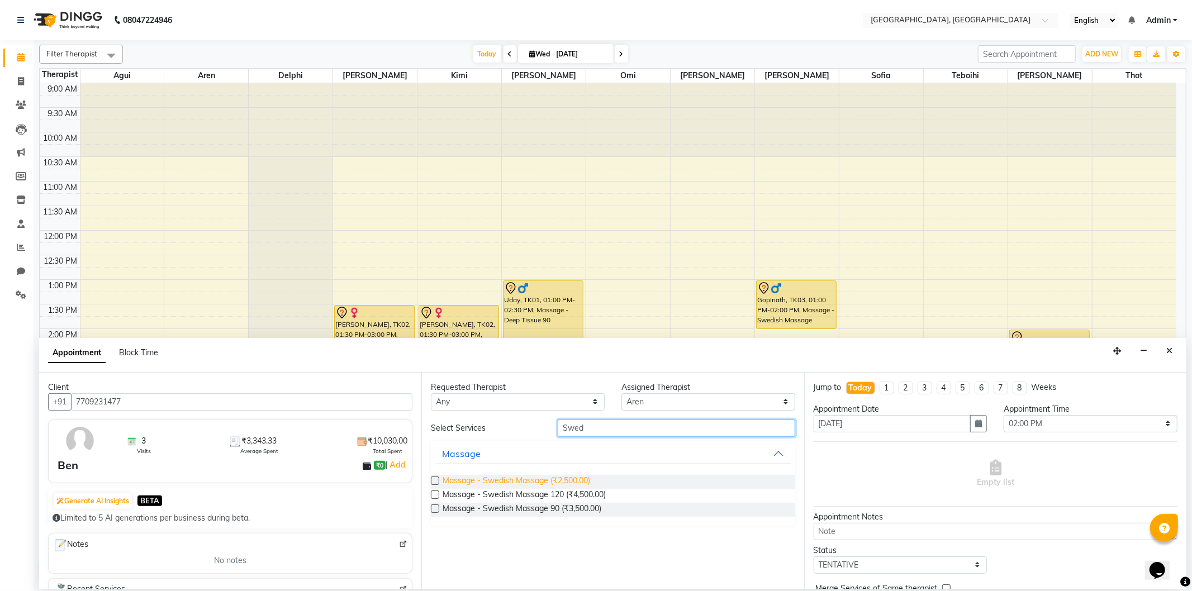
type input "Swed"
click at [575, 478] on span "Massage - Swedish Massage (₹2,500.00)" at bounding box center [517, 482] width 148 height 14
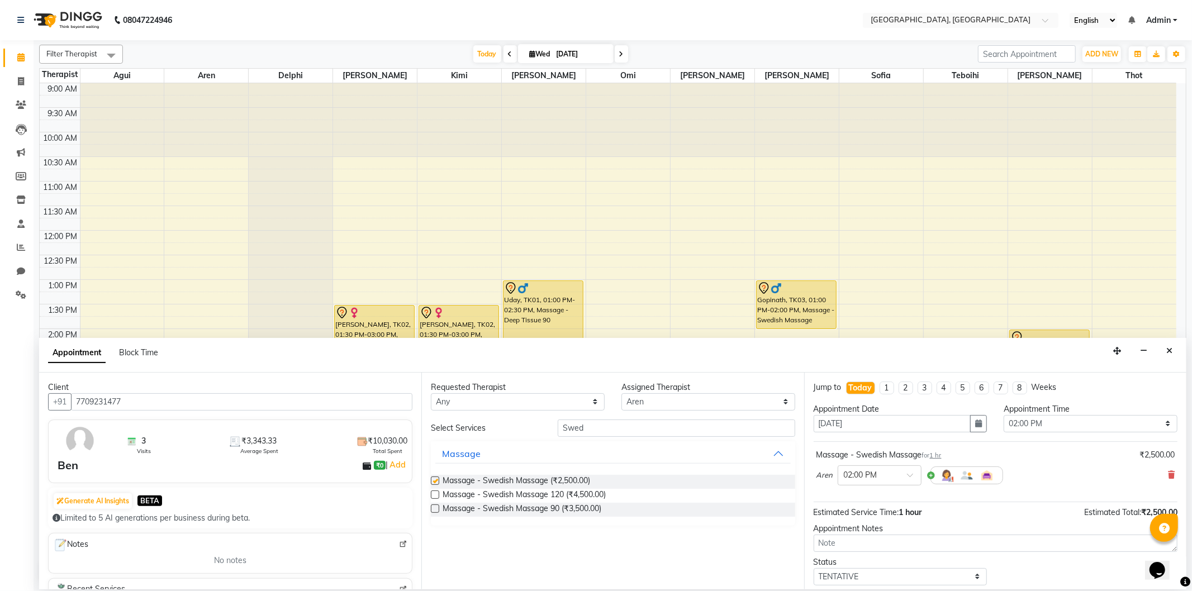
checkbox input "false"
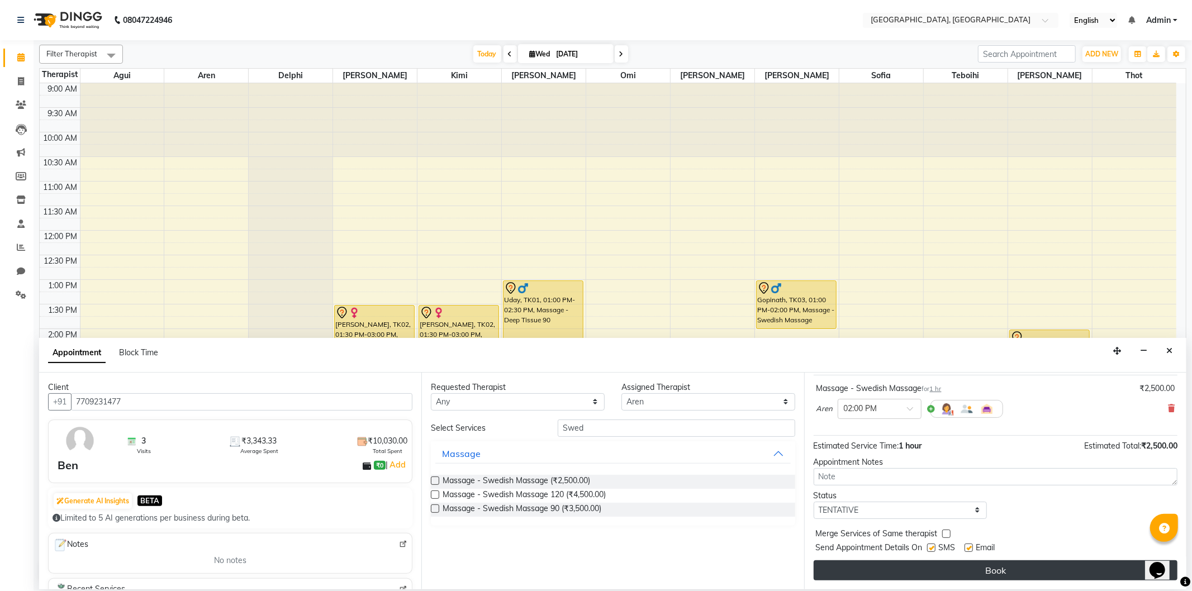
click at [973, 567] on button "Book" at bounding box center [996, 571] width 364 height 20
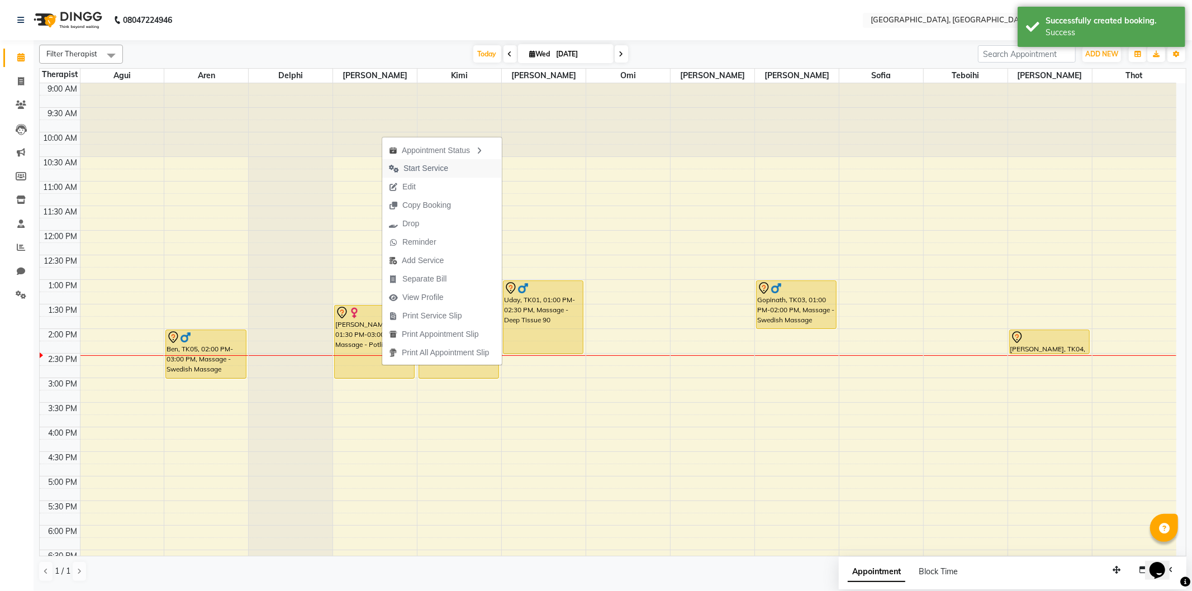
click at [438, 169] on span "Start Service" at bounding box center [426, 169] width 45 height 12
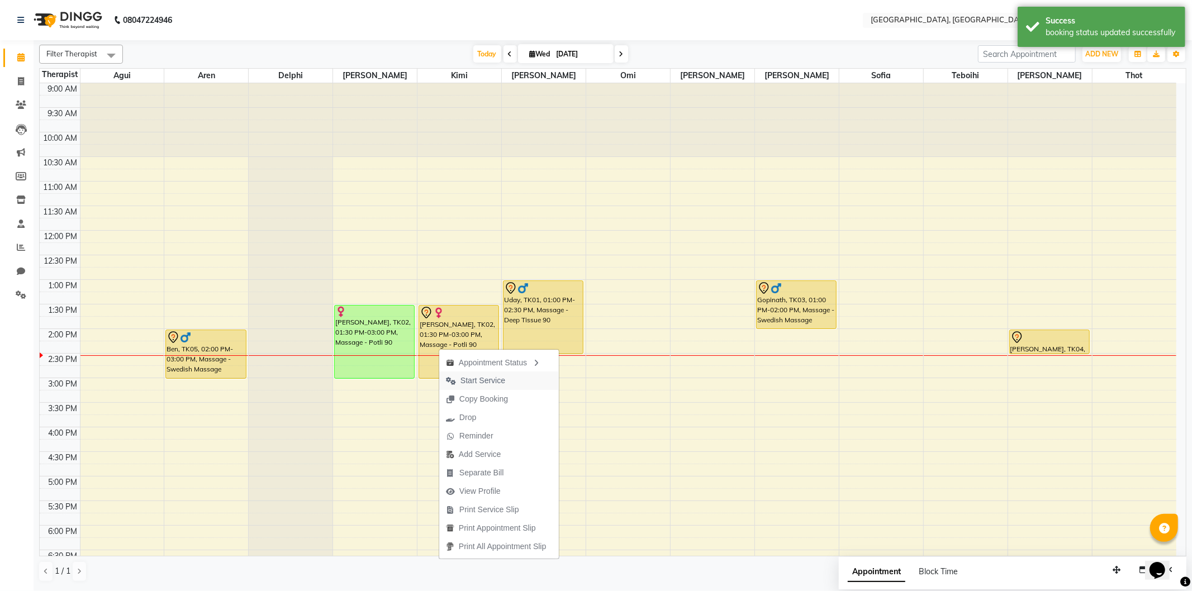
click at [461, 373] on span "Start Service" at bounding box center [475, 381] width 73 height 18
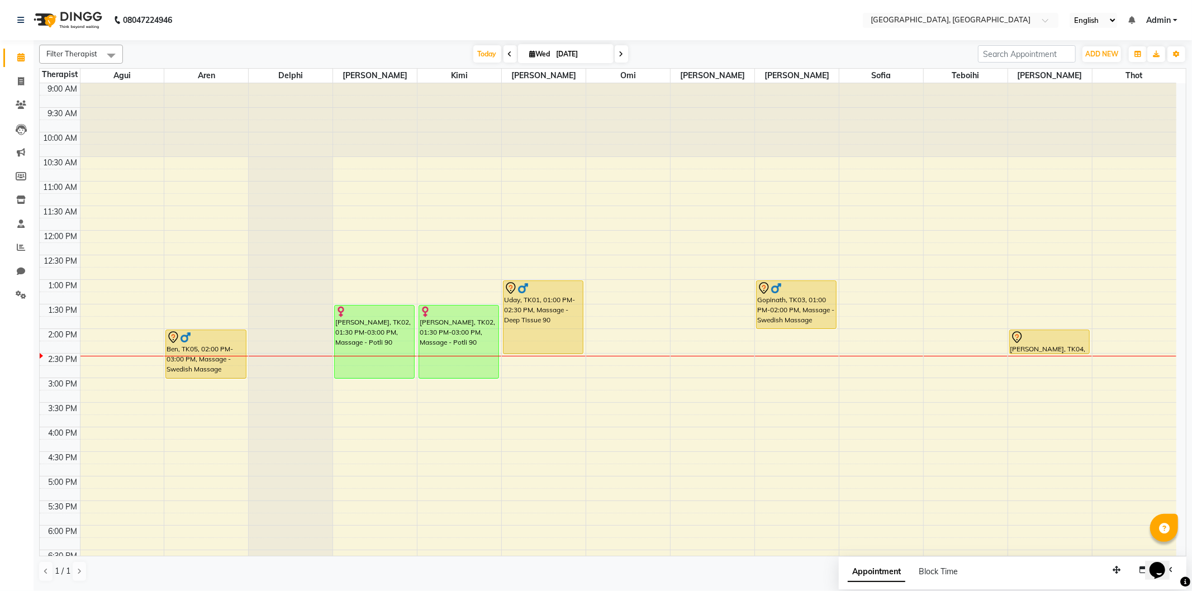
click at [929, 335] on div "9:00 AM 9:30 AM 10:00 AM 10:30 AM 11:00 AM 11:30 AM 12:00 PM 12:30 PM 1:00 PM 1…" at bounding box center [608, 427] width 1137 height 688
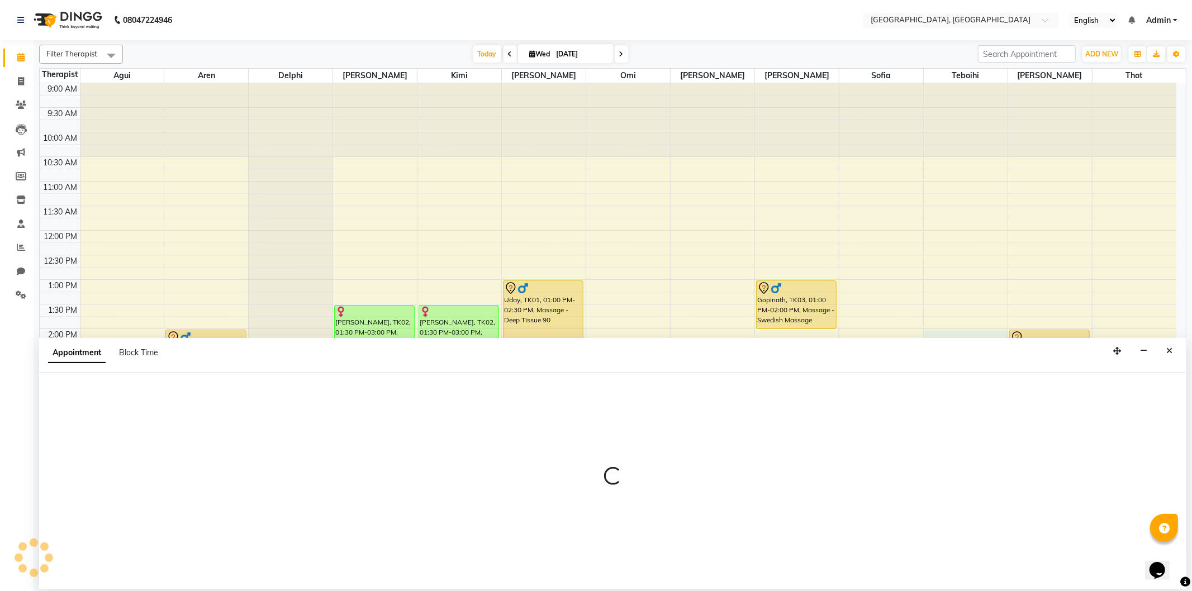
select select "7710"
select select "840"
select select "tentative"
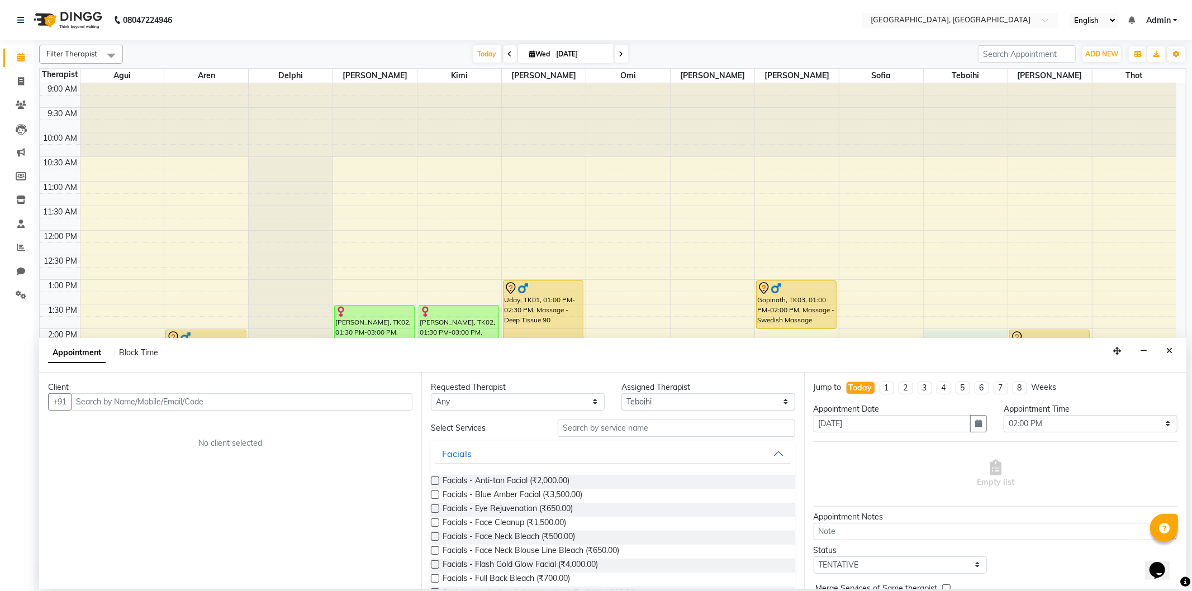
click at [97, 400] on input "text" at bounding box center [242, 401] width 342 height 17
click at [122, 421] on span "976603642" at bounding box center [140, 425] width 50 height 11
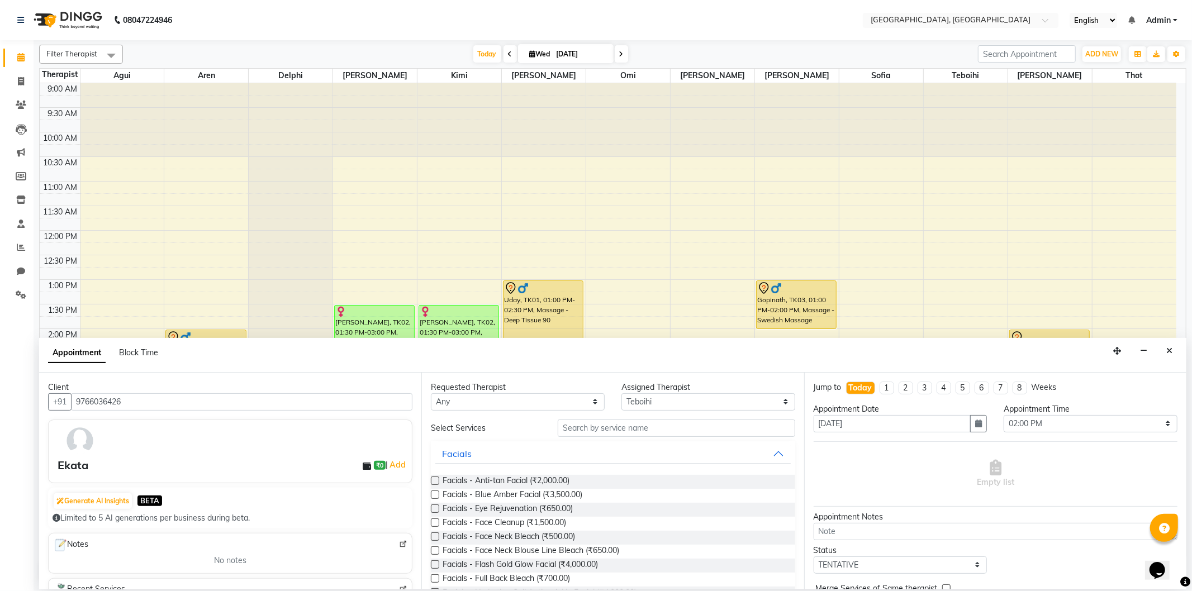
type input "9766036426"
click at [595, 429] on input "text" at bounding box center [676, 428] width 237 height 17
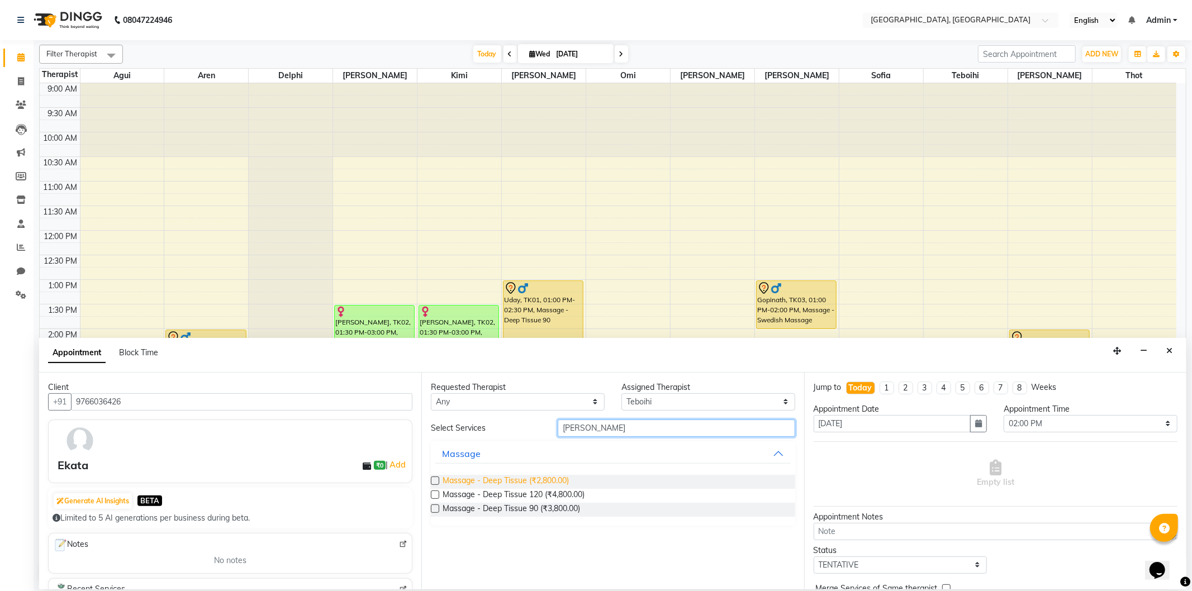
type input "[PERSON_NAME]"
click at [551, 478] on span "Massage - Deep Tissue (₹2,800.00)" at bounding box center [506, 482] width 126 height 14
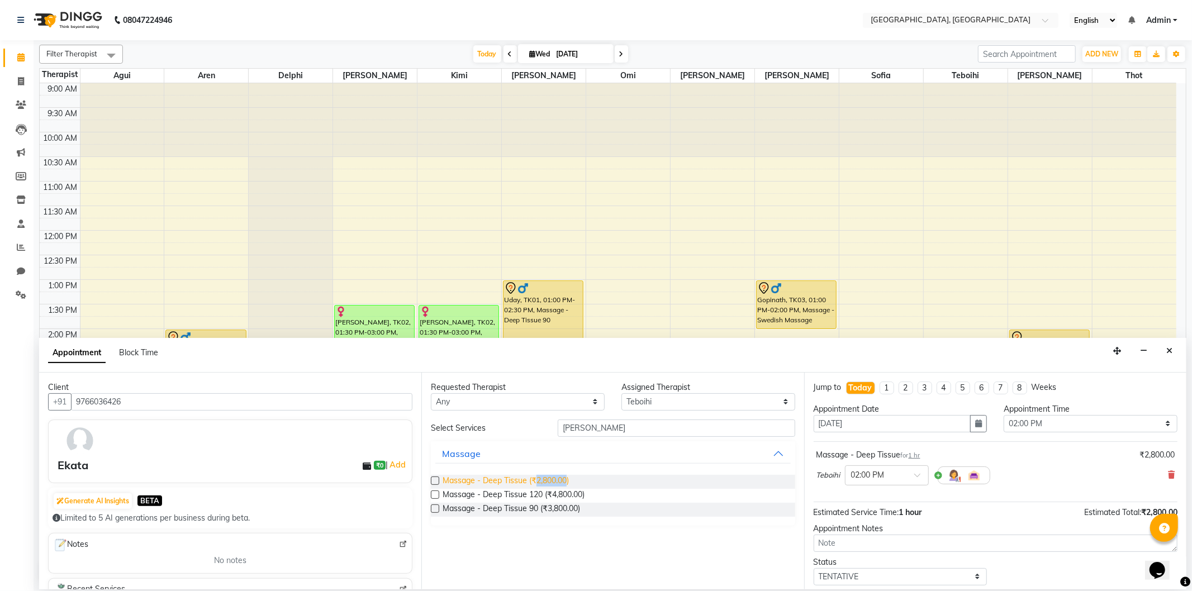
click at [551, 478] on span "Massage - Deep Tissue (₹2,800.00)" at bounding box center [506, 482] width 126 height 14
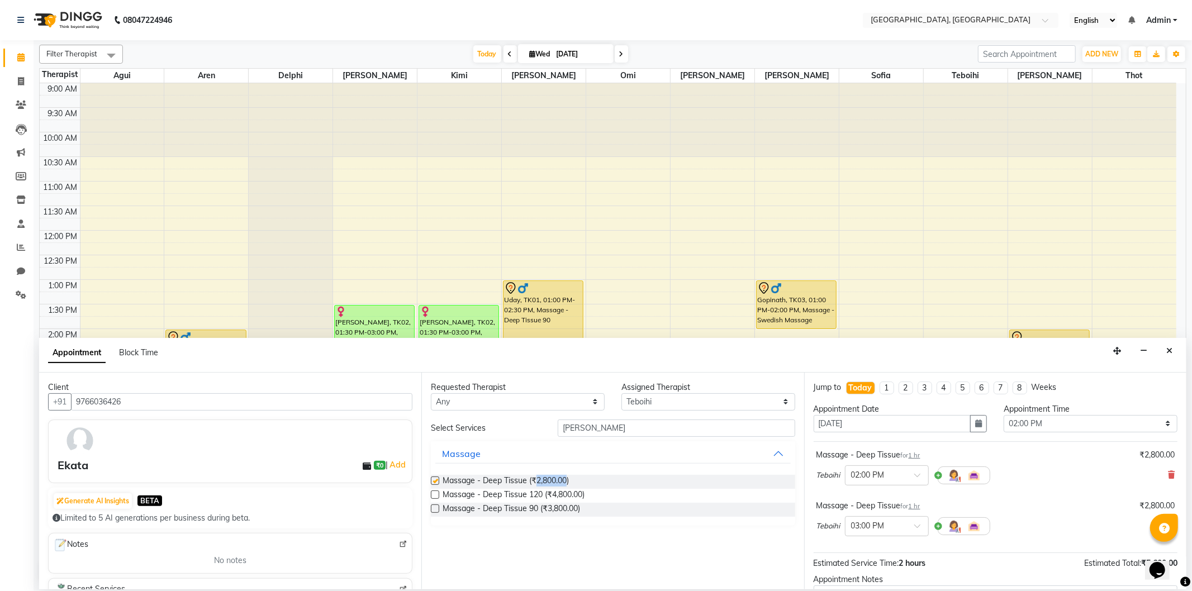
checkbox input "false"
click at [898, 525] on input "text" at bounding box center [875, 526] width 49 height 12
click at [874, 580] on div "02:00 PM" at bounding box center [887, 588] width 83 height 21
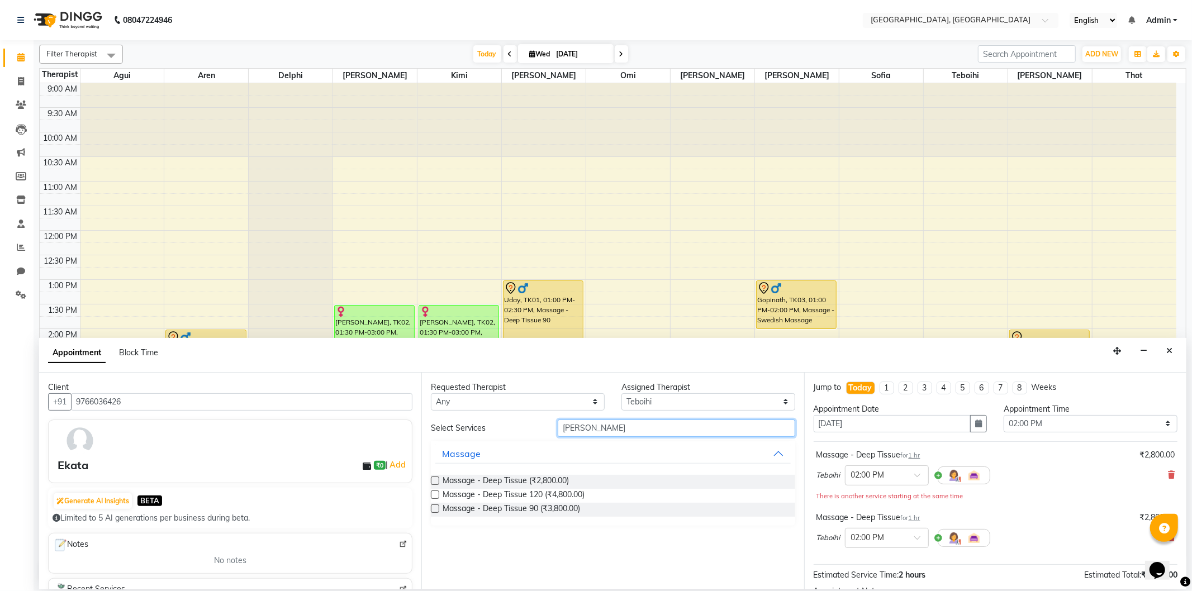
click at [619, 434] on input "[PERSON_NAME]" at bounding box center [676, 428] width 237 height 17
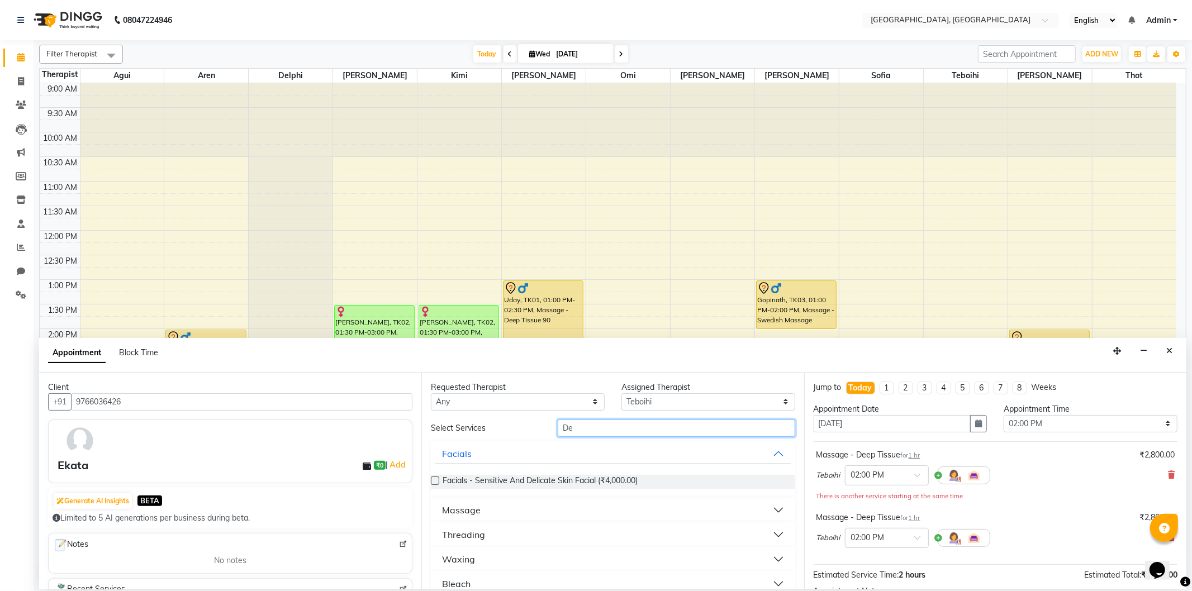
type input "D"
type input "foot"
click at [457, 510] on div "Massage" at bounding box center [461, 510] width 39 height 13
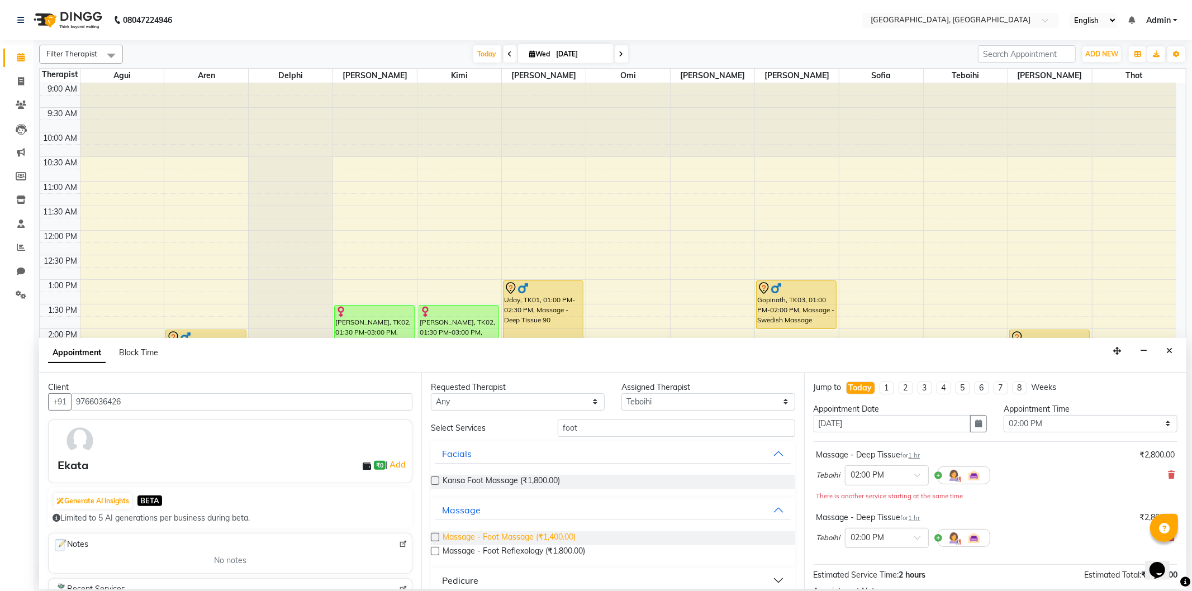
click at [453, 534] on span "Massage - Foot Massage (₹1,400.00)" at bounding box center [509, 539] width 133 height 14
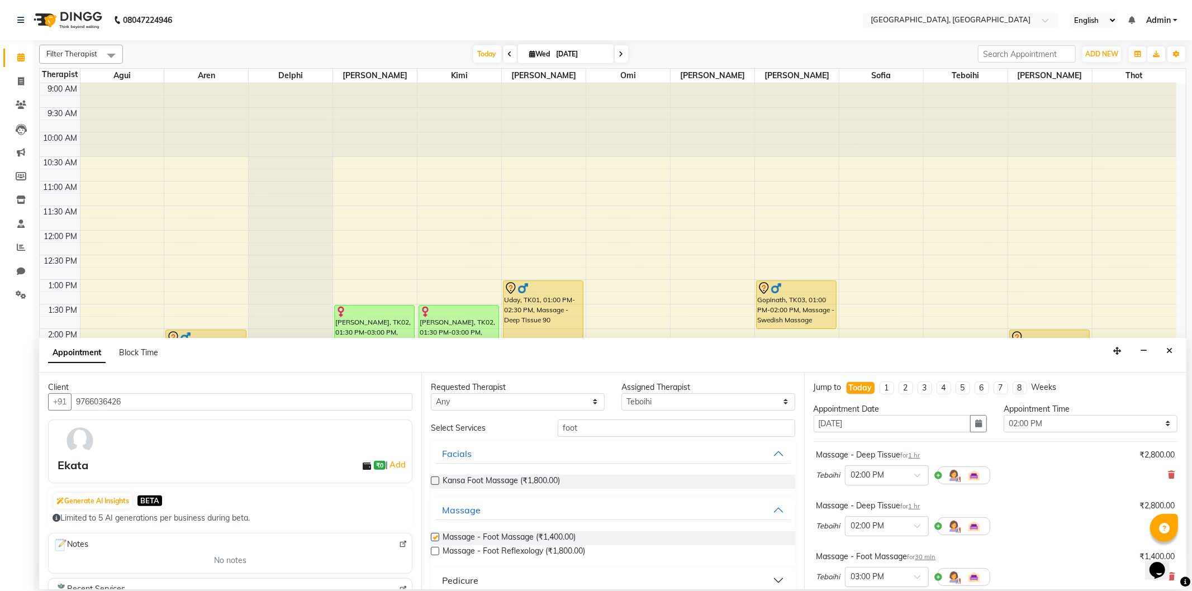
checkbox input "false"
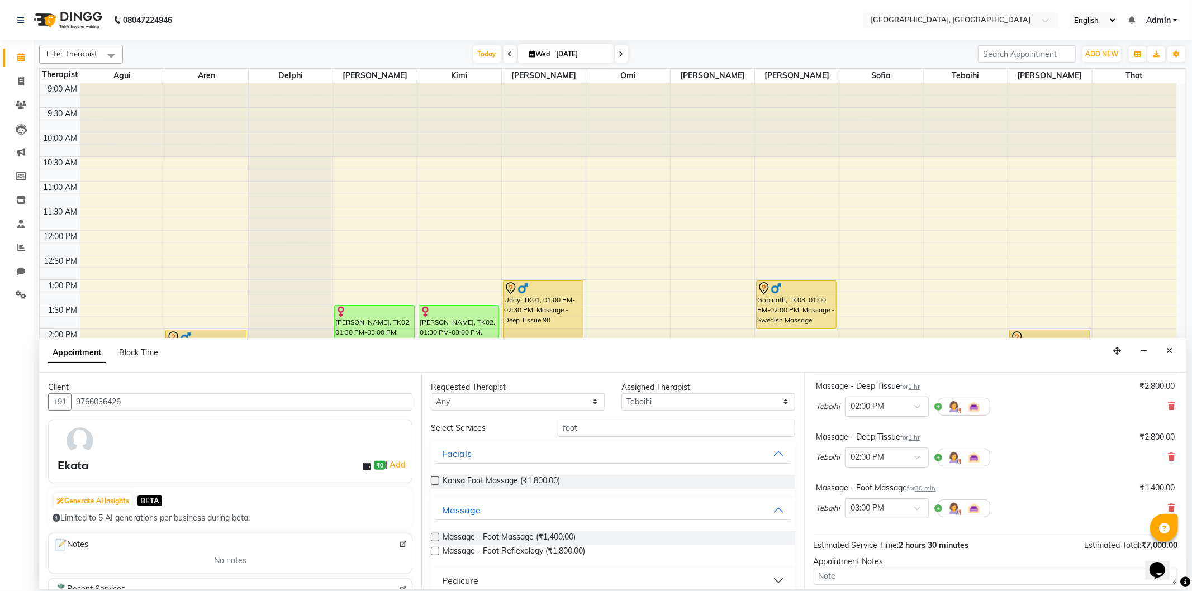
scroll to position [168, 0]
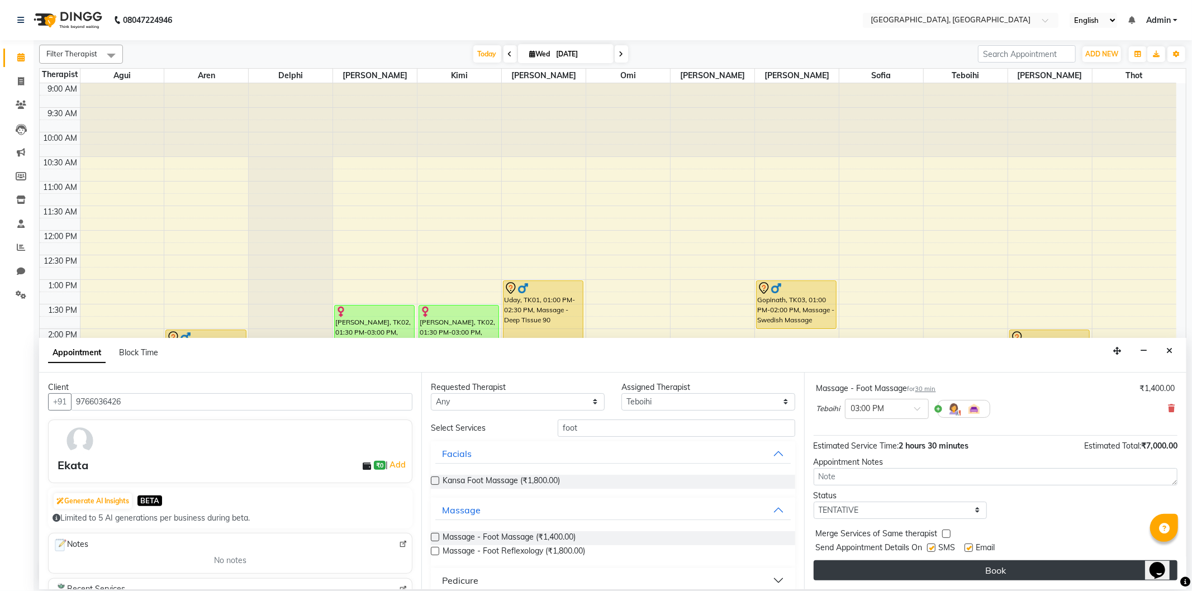
click at [900, 574] on button "Book" at bounding box center [996, 571] width 364 height 20
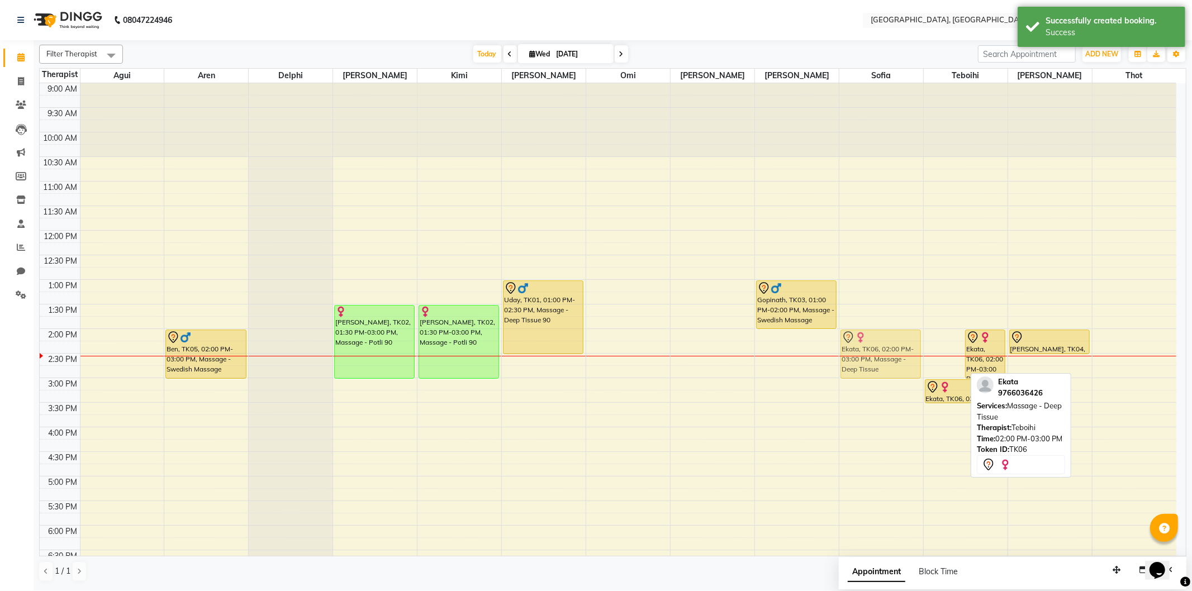
drag, startPoint x: 939, startPoint y: 342, endPoint x: 875, endPoint y: 336, distance: 64.0
click at [875, 336] on tr "Ben, TK05, 02:00 PM-03:00 PM, Massage - Swedish Massage [PERSON_NAME], TK02, 01…" at bounding box center [608, 427] width 1137 height 688
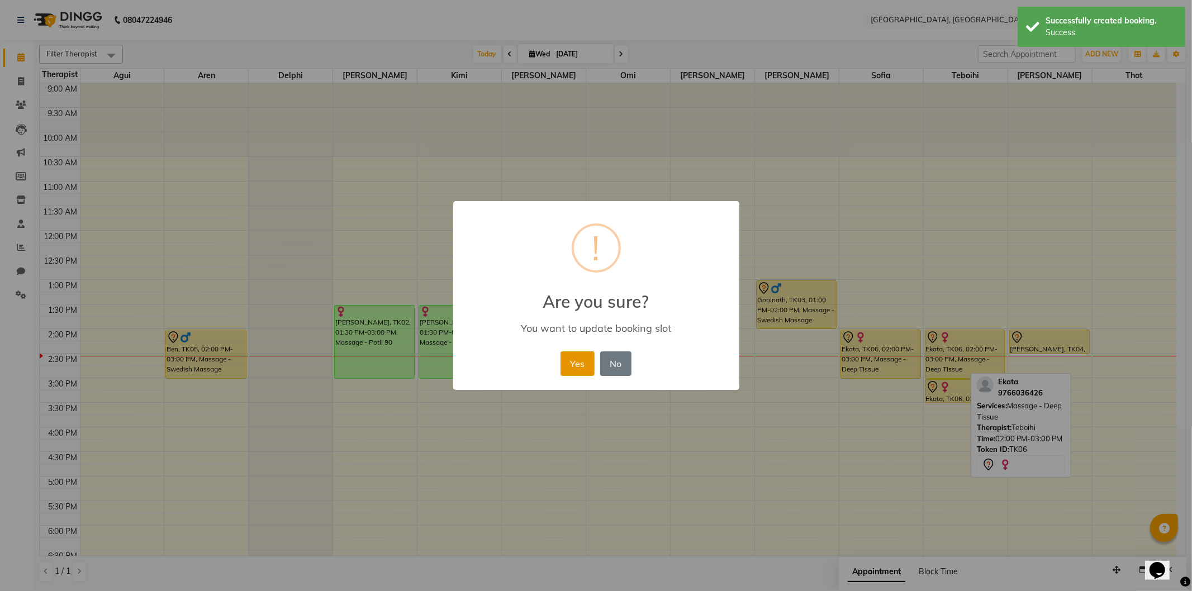
click at [579, 361] on button "Yes" at bounding box center [578, 364] width 34 height 25
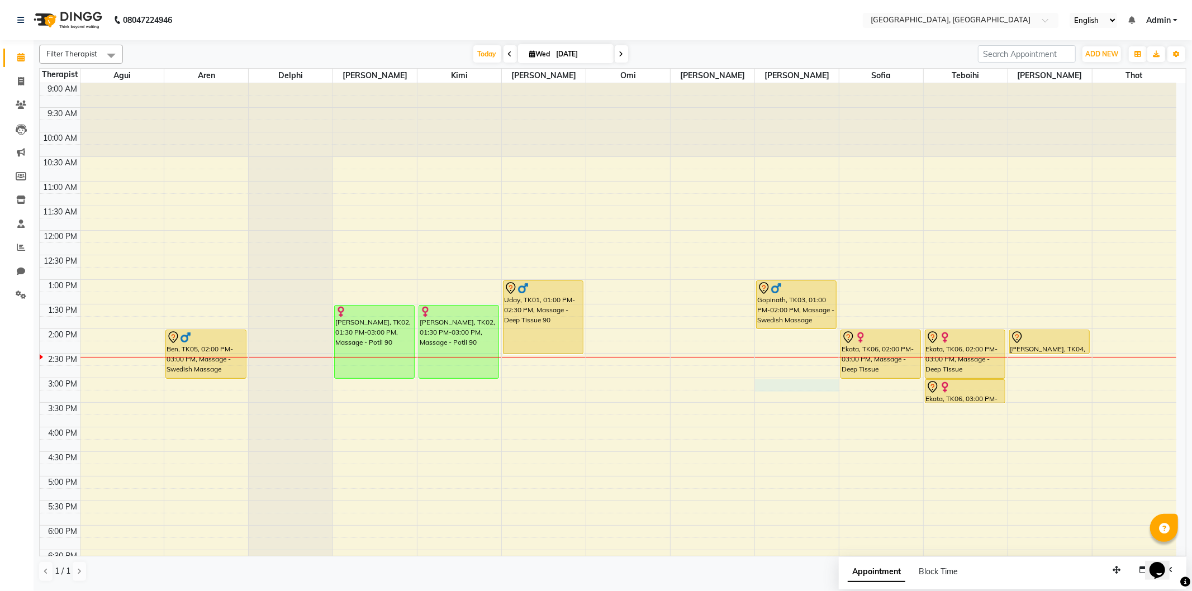
click at [769, 382] on div "9:00 AM 9:30 AM 10:00 AM 10:30 AM 11:00 AM 11:30 AM 12:00 PM 12:30 PM 1:00 PM 1…" at bounding box center [608, 427] width 1137 height 688
select select "7700"
select select "900"
select select "tentative"
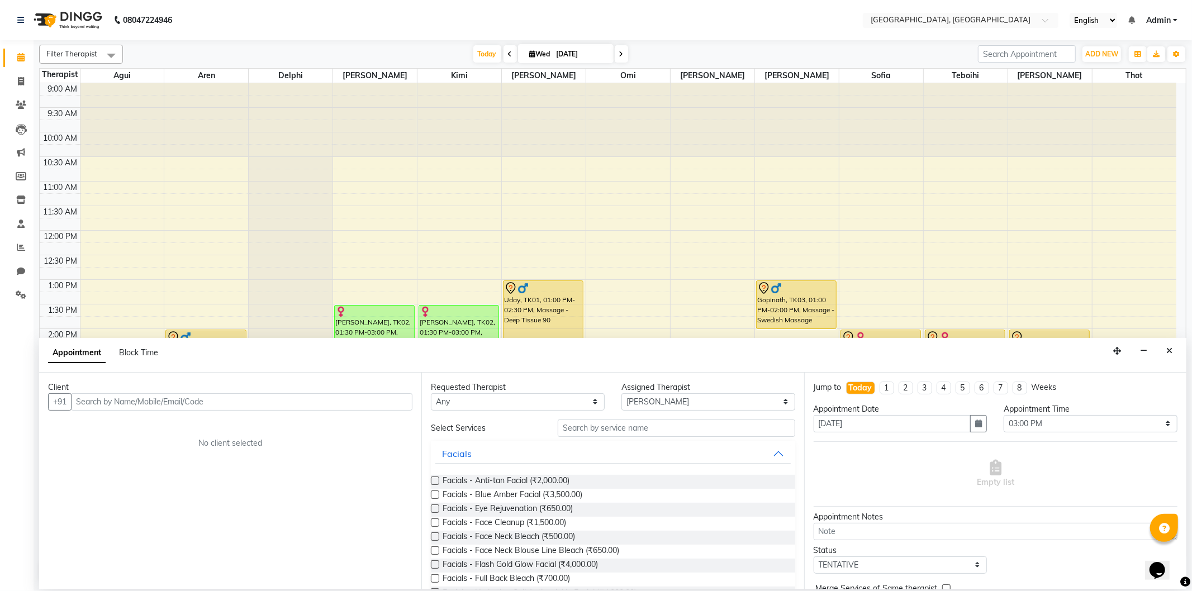
click at [88, 405] on input "text" at bounding box center [242, 401] width 342 height 17
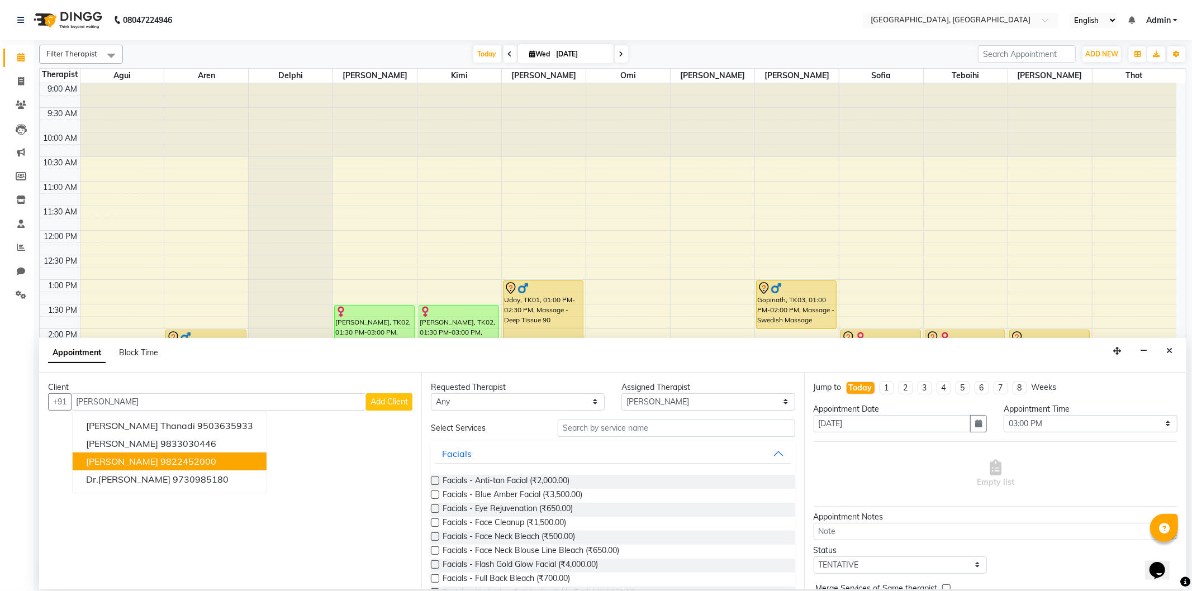
click at [140, 459] on span "[PERSON_NAME]" at bounding box center [122, 461] width 72 height 11
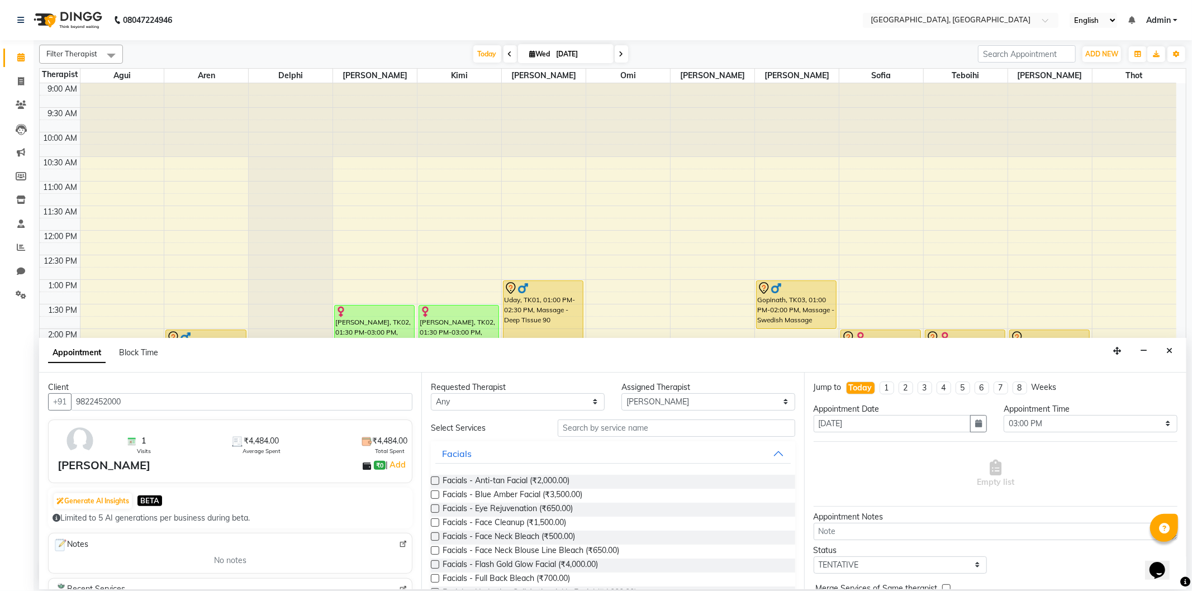
type input "9822452000"
click at [613, 426] on input "text" at bounding box center [676, 428] width 237 height 17
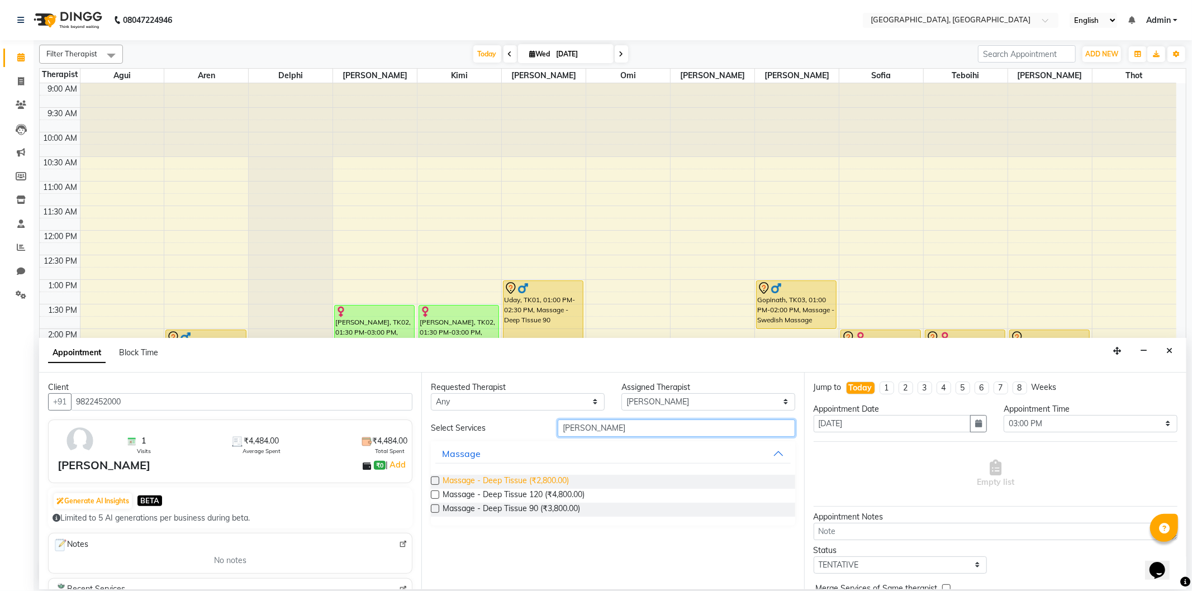
type input "[PERSON_NAME]"
click at [552, 476] on span "Massage - Deep Tissue (₹2,800.00)" at bounding box center [506, 482] width 126 height 14
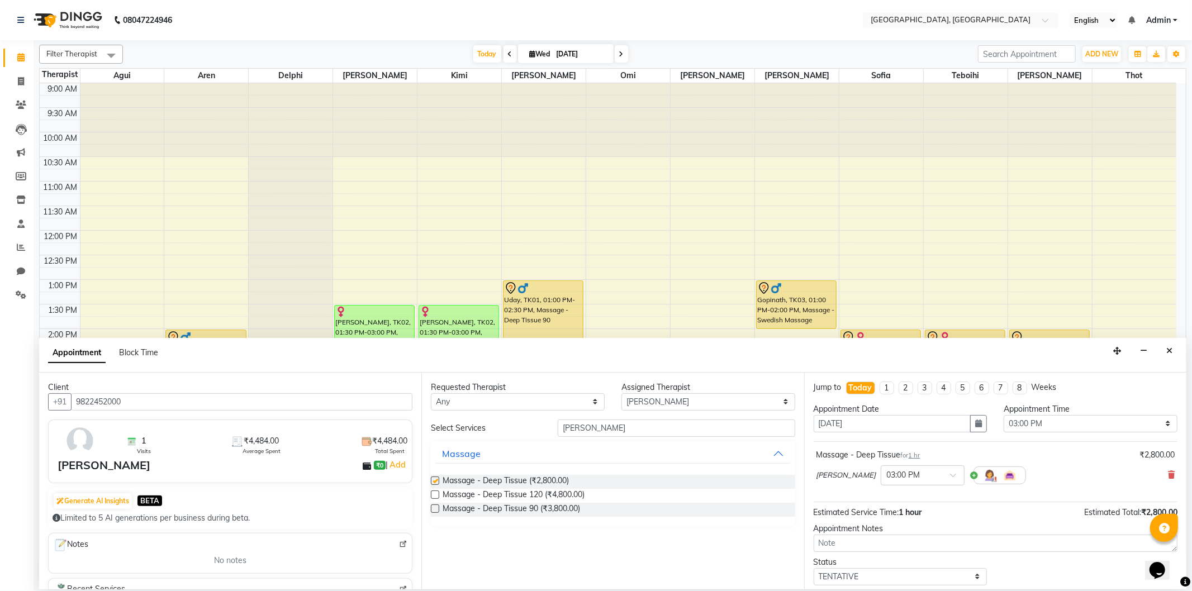
checkbox input "false"
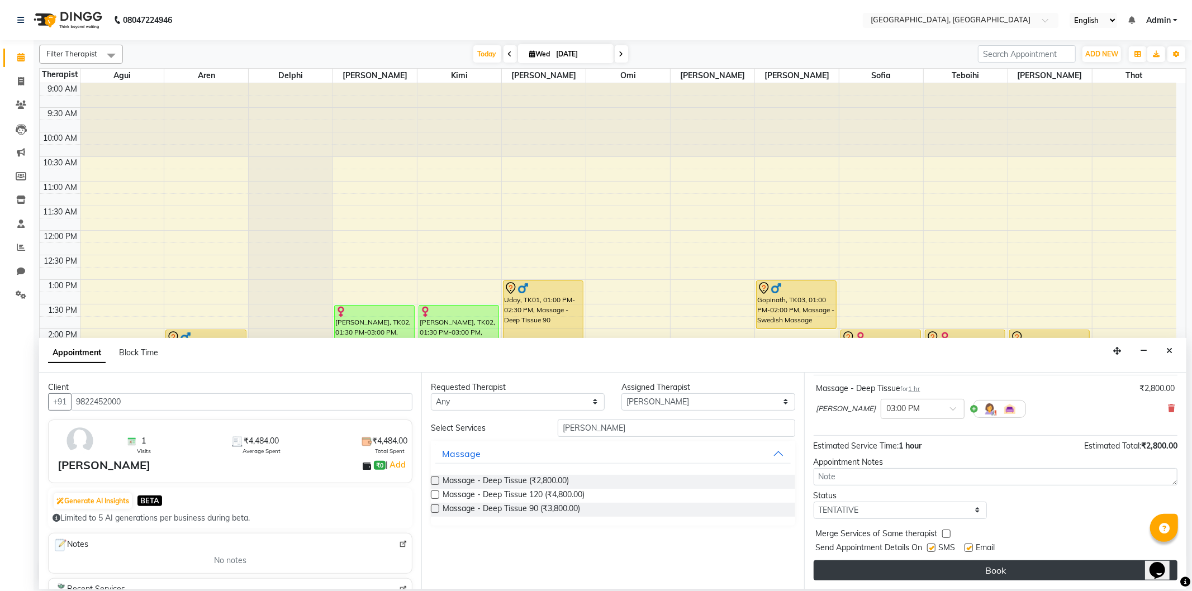
click at [892, 563] on button "Book" at bounding box center [996, 571] width 364 height 20
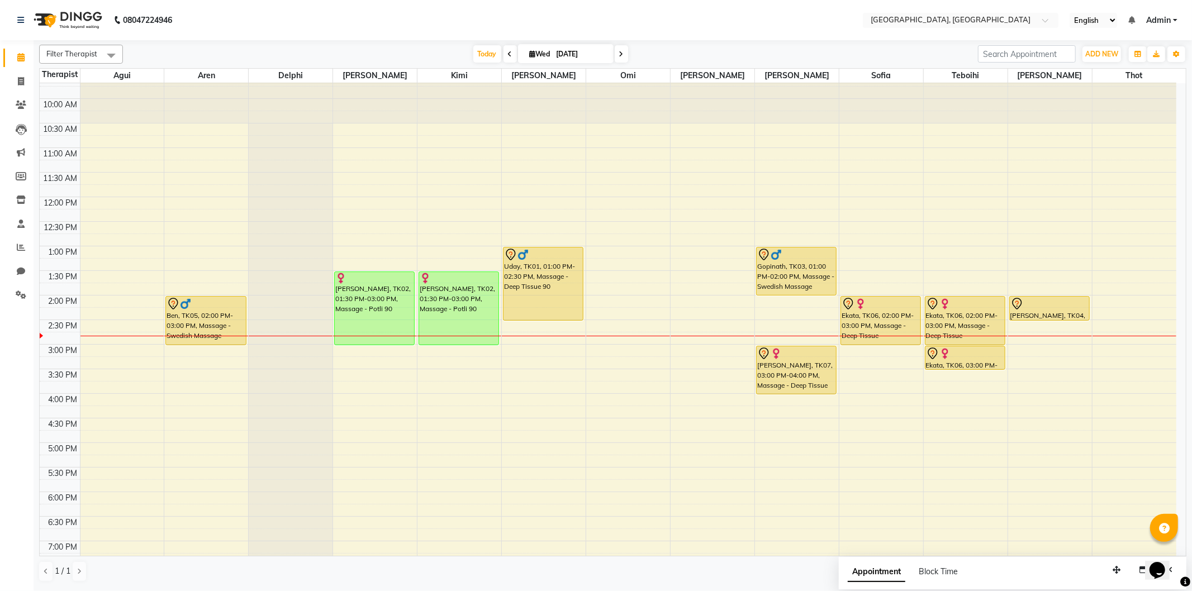
scroll to position [62, 0]
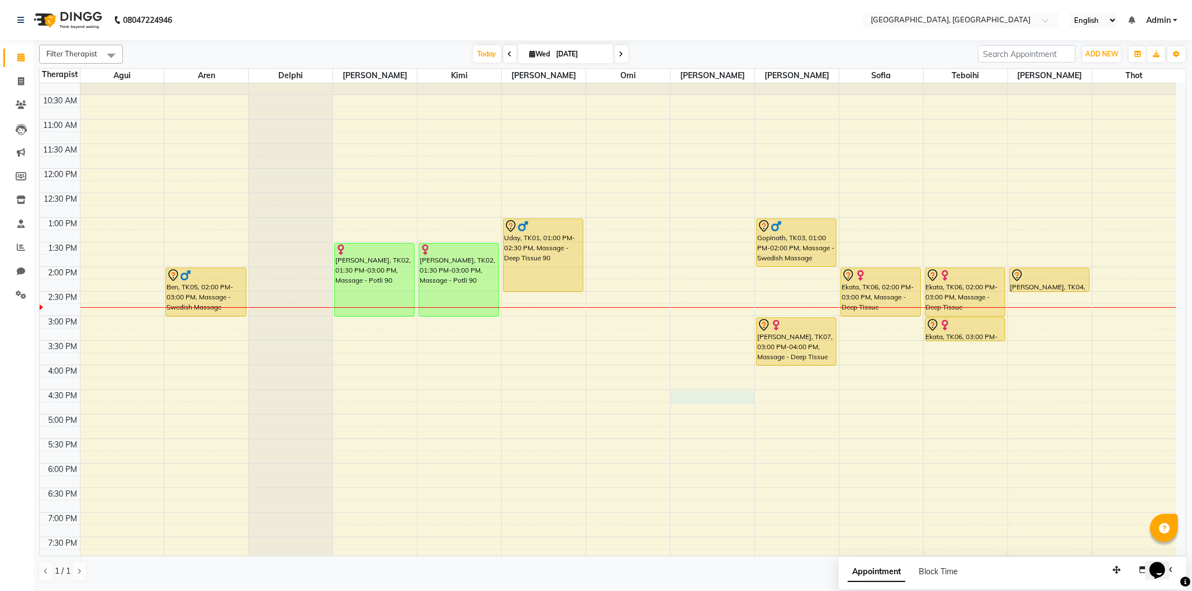
click at [675, 396] on div "9:00 AM 9:30 AM 10:00 AM 10:30 AM 11:00 AM 11:30 AM 12:00 PM 12:30 PM 1:00 PM 1…" at bounding box center [608, 365] width 1137 height 688
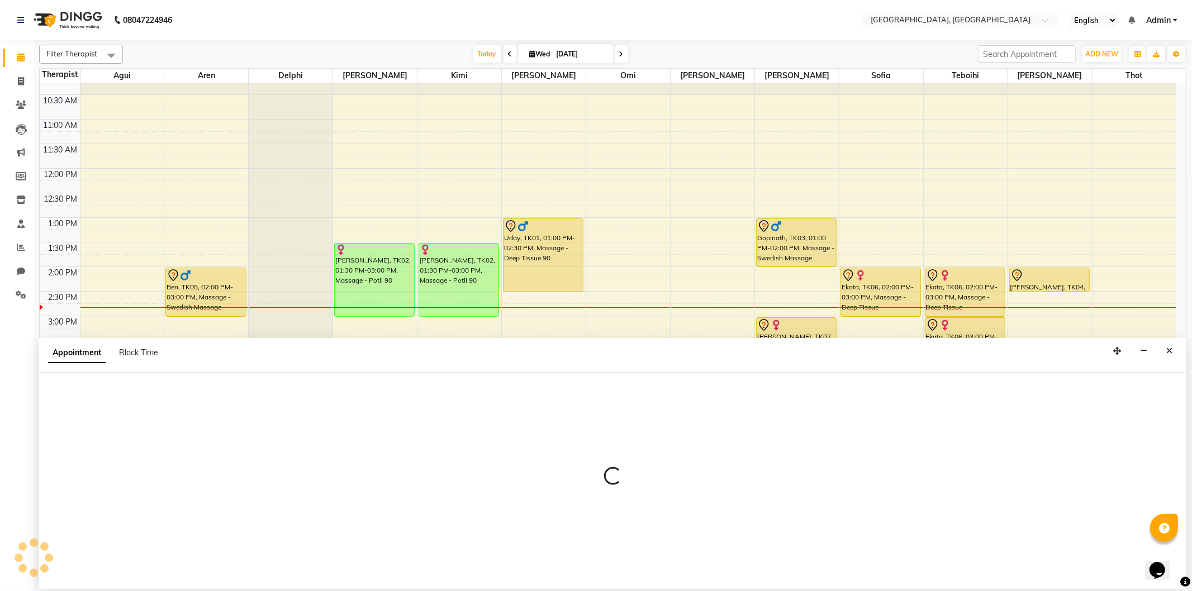
select select "16780"
select select "990"
select select "tentative"
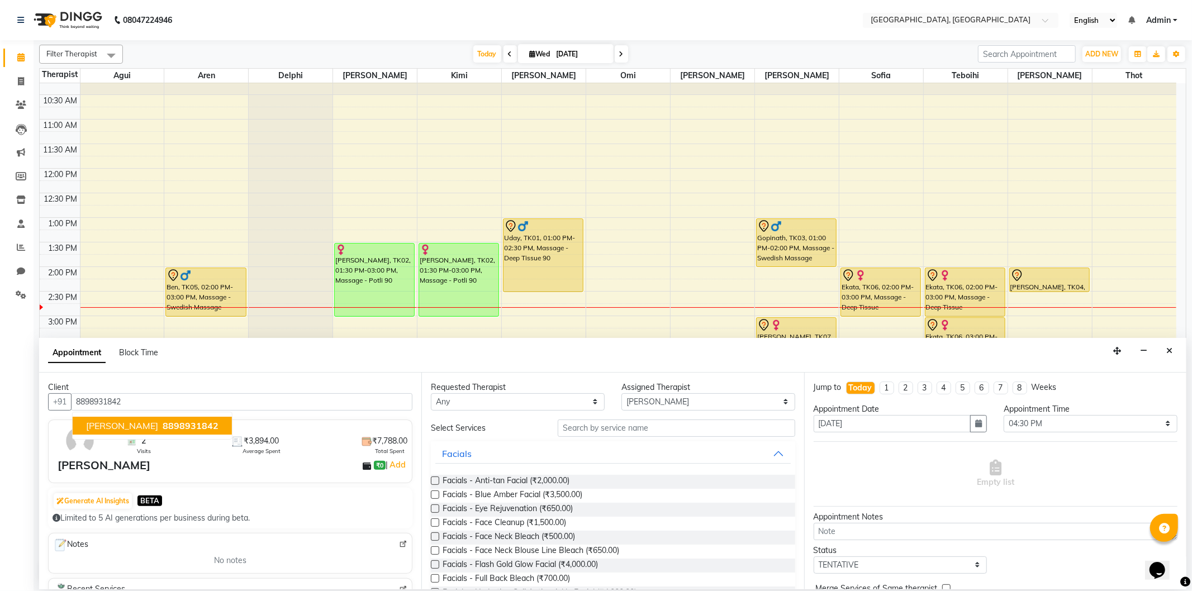
click at [163, 428] on span "8898931842" at bounding box center [191, 425] width 56 height 11
type input "8898931842"
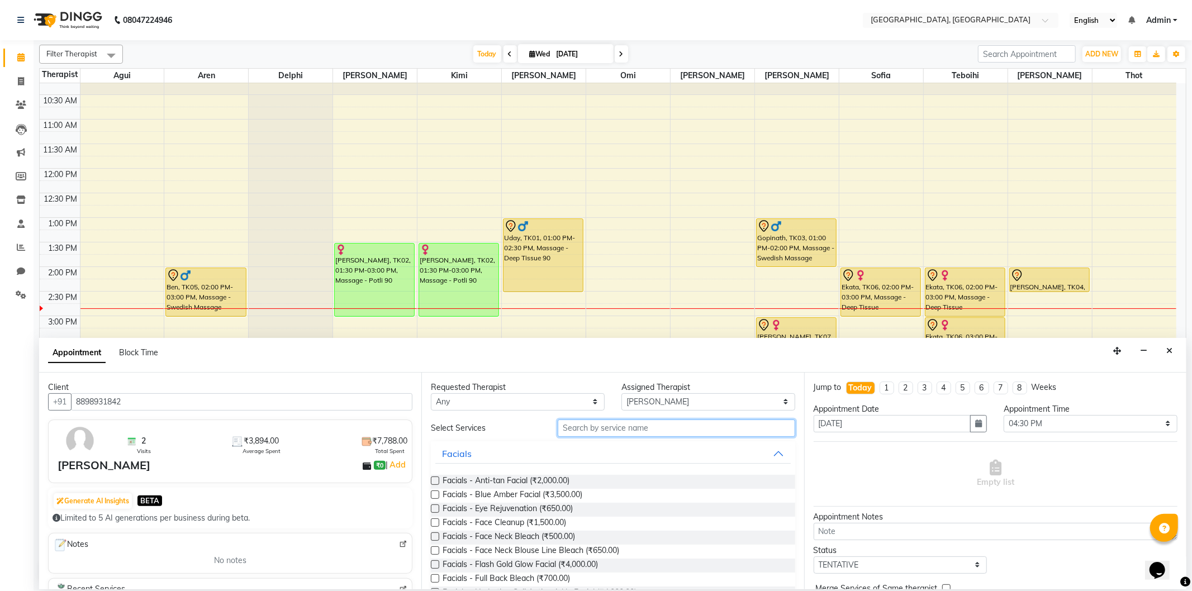
click at [582, 430] on input "text" at bounding box center [676, 428] width 237 height 17
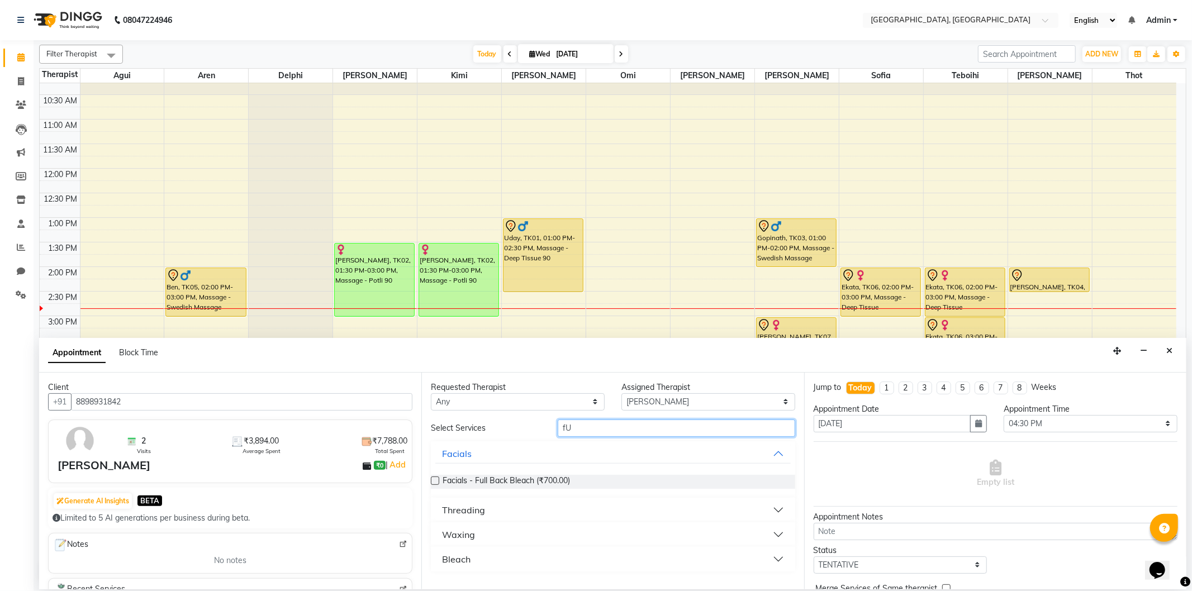
type input "f"
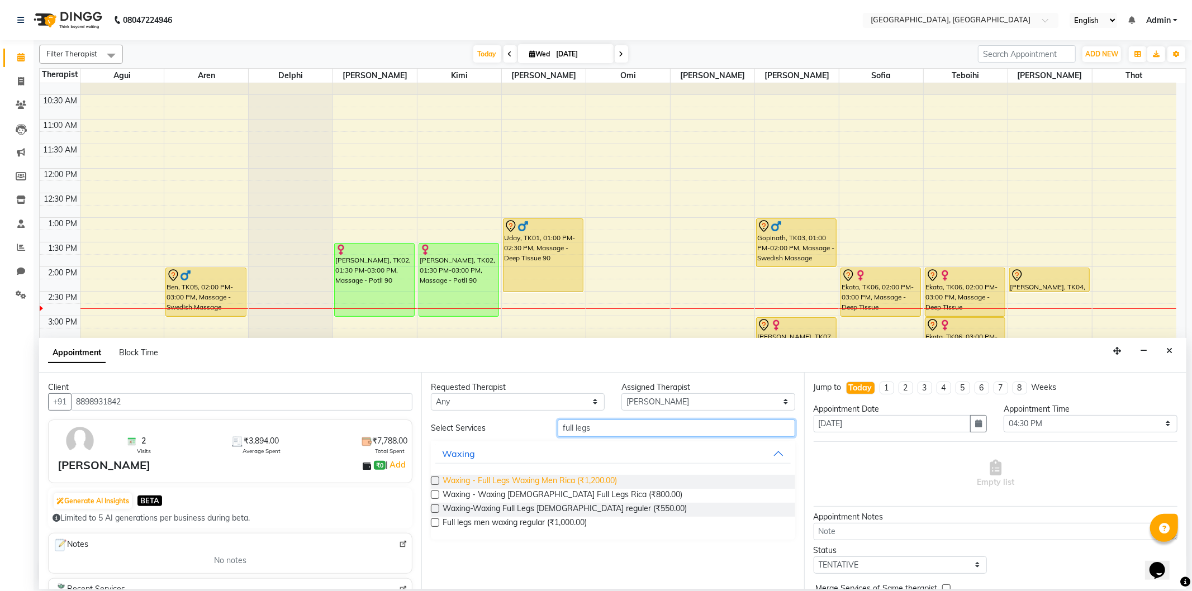
type input "full legs"
click at [577, 485] on span "Waxing - Full Legs Waxing Men Rica (₹1,200.00)" at bounding box center [530, 482] width 174 height 14
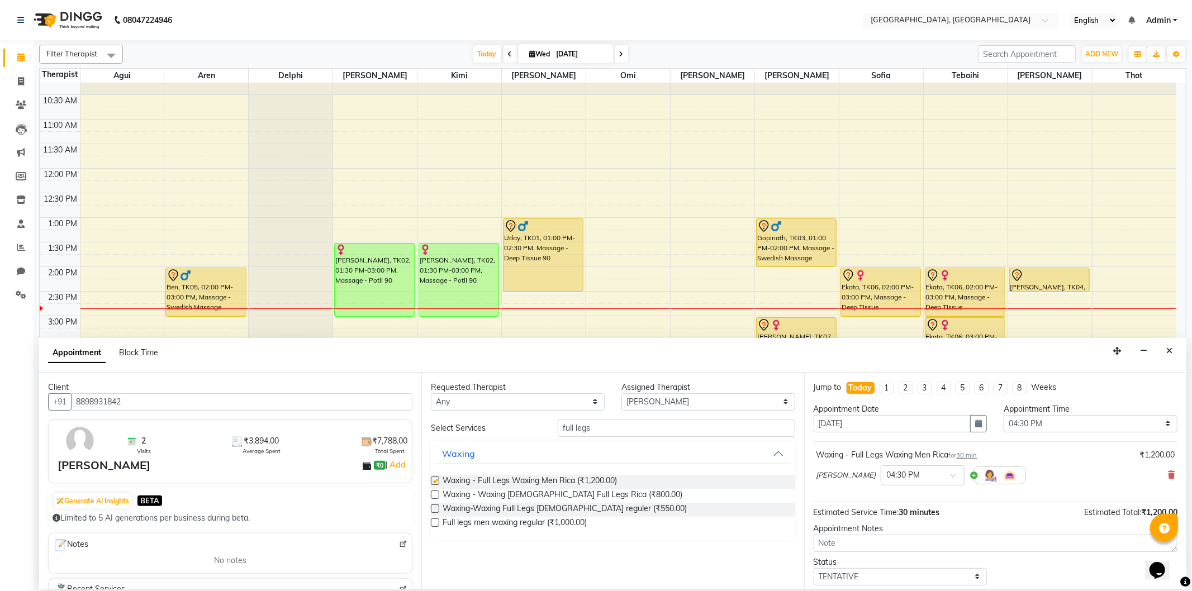
checkbox input "false"
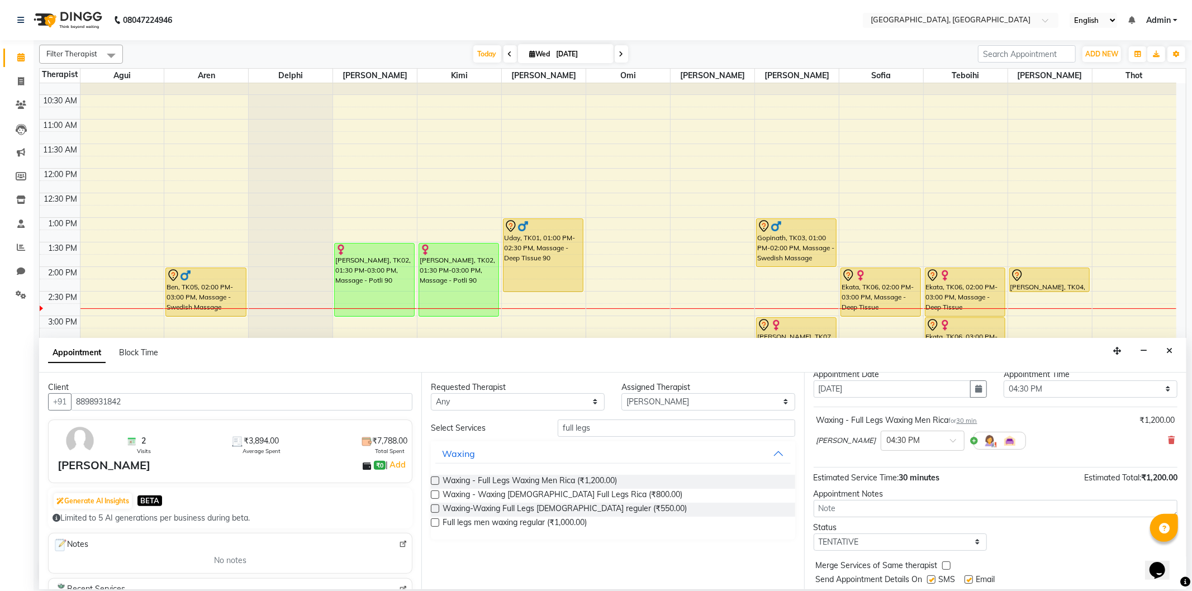
scroll to position [67, 0]
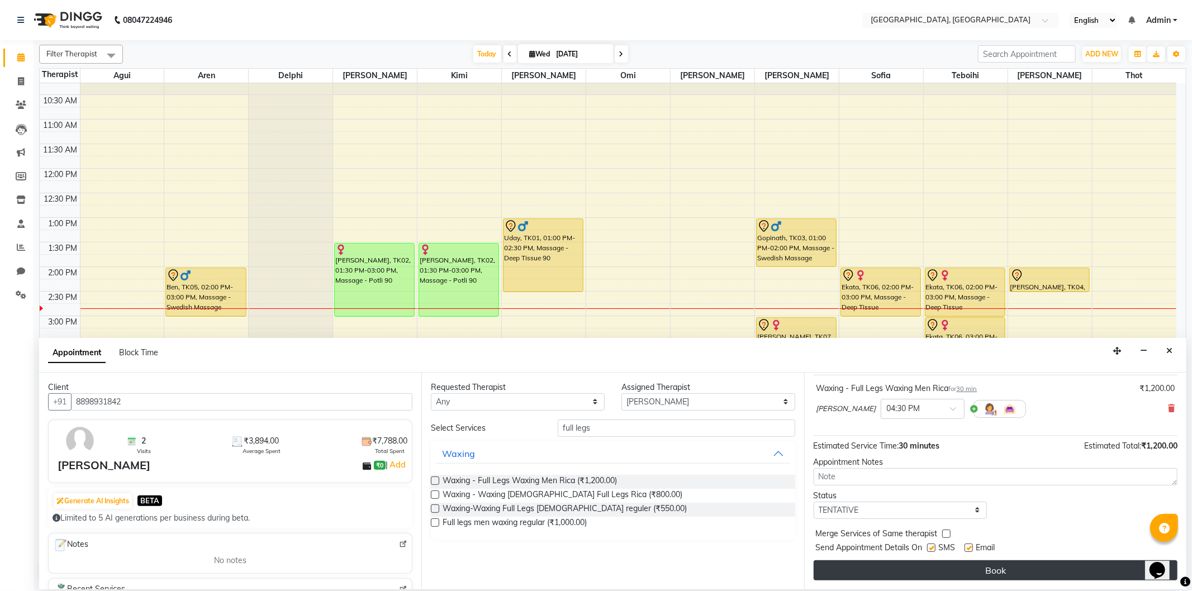
click at [928, 565] on button "Book" at bounding box center [996, 571] width 364 height 20
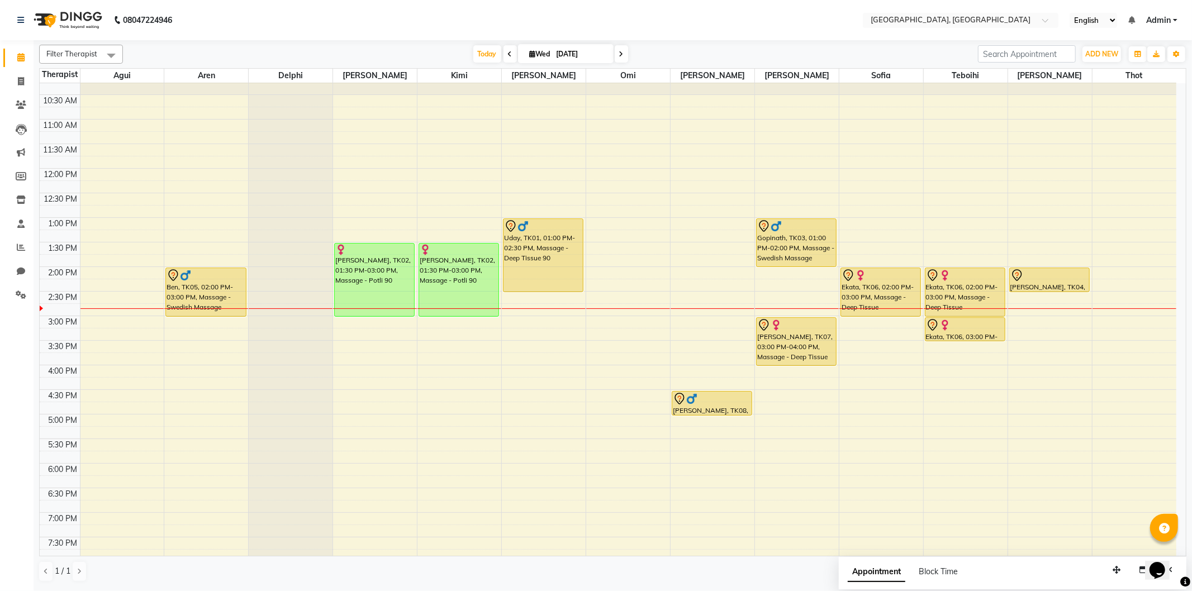
click at [176, 345] on div "9:00 AM 9:30 AM 10:00 AM 10:30 AM 11:00 AM 11:30 AM 12:00 PM 12:30 PM 1:00 PM 1…" at bounding box center [608, 365] width 1137 height 688
select select "7709"
select select "tentative"
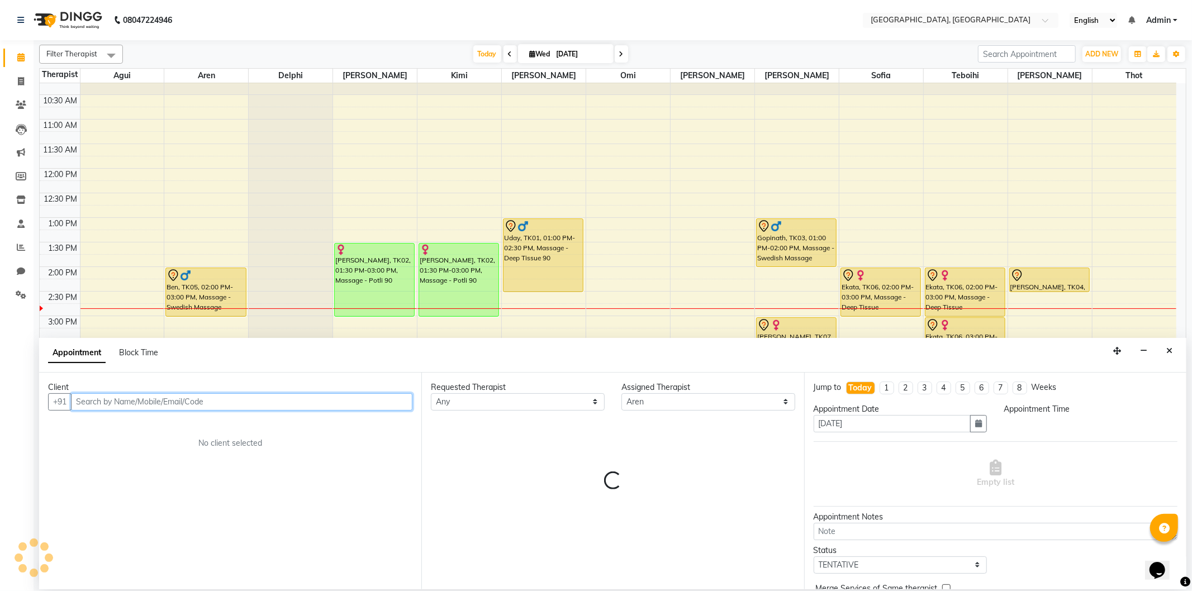
select select "930"
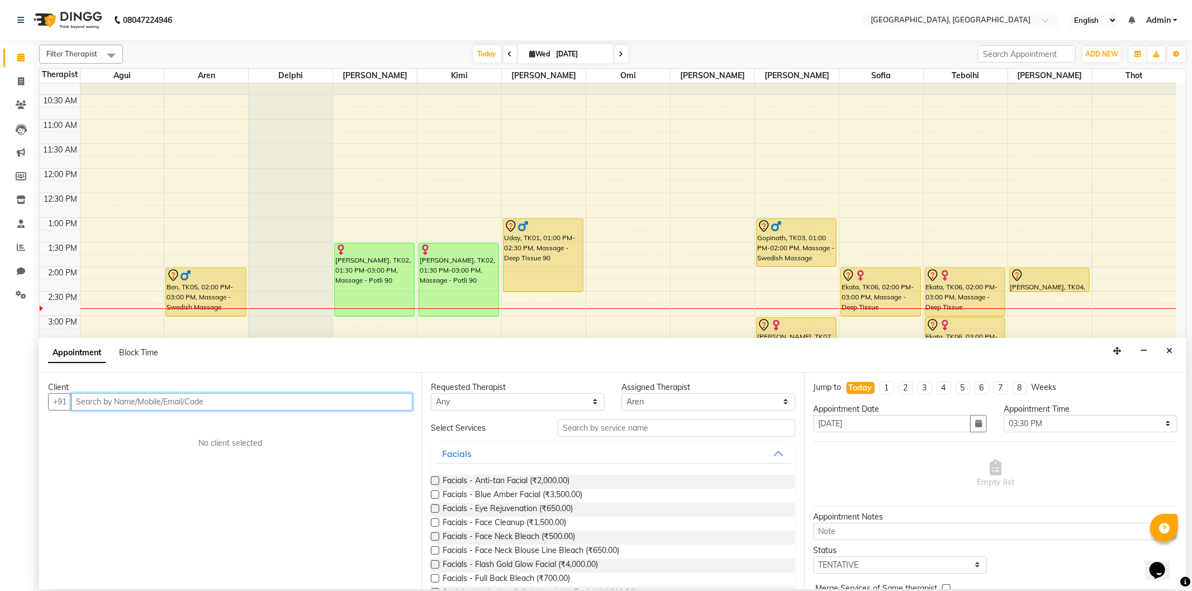
paste input "7083071907"
type input "7083071907"
click at [381, 399] on span "Add Client" at bounding box center [389, 402] width 37 height 10
select select "22"
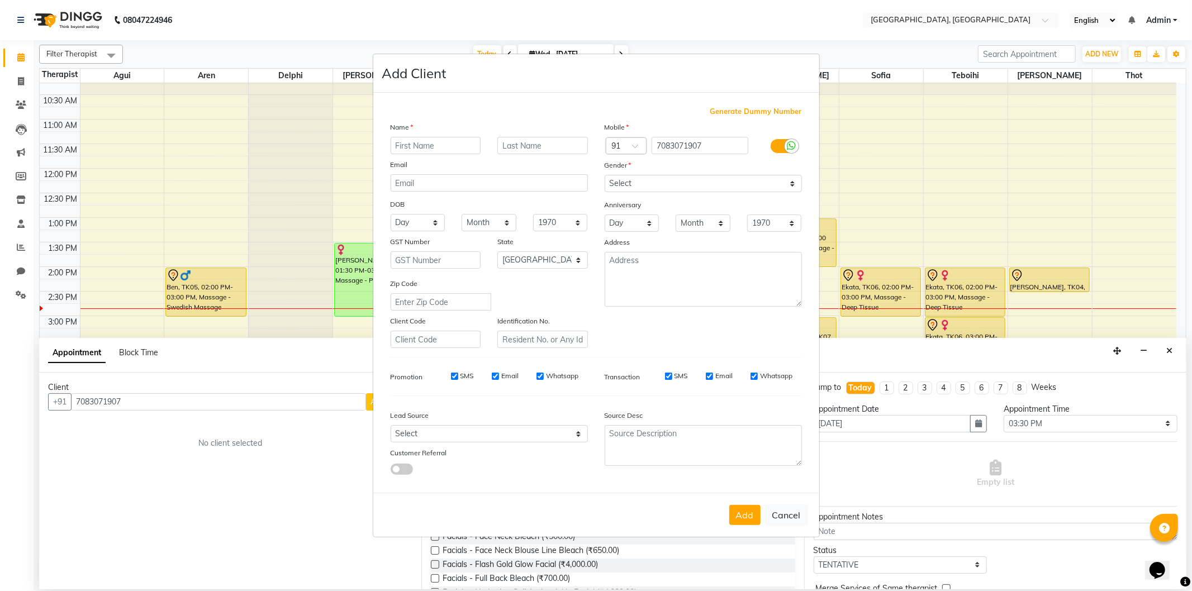
click at [418, 143] on input "text" at bounding box center [436, 145] width 91 height 17
type input "[PERSON_NAME]"
click at [682, 183] on select "Select [DEMOGRAPHIC_DATA] [DEMOGRAPHIC_DATA] Other Prefer Not To Say" at bounding box center [703, 183] width 197 height 17
click at [947, 464] on ngb-modal-window "Add Client Generate Dummy Number Name [PERSON_NAME] Email DOB Day 01 02 03 04 0…" at bounding box center [596, 295] width 1192 height 591
click at [639, 179] on select "Select [DEMOGRAPHIC_DATA] [DEMOGRAPHIC_DATA] Other Prefer Not To Say" at bounding box center [703, 183] width 197 height 17
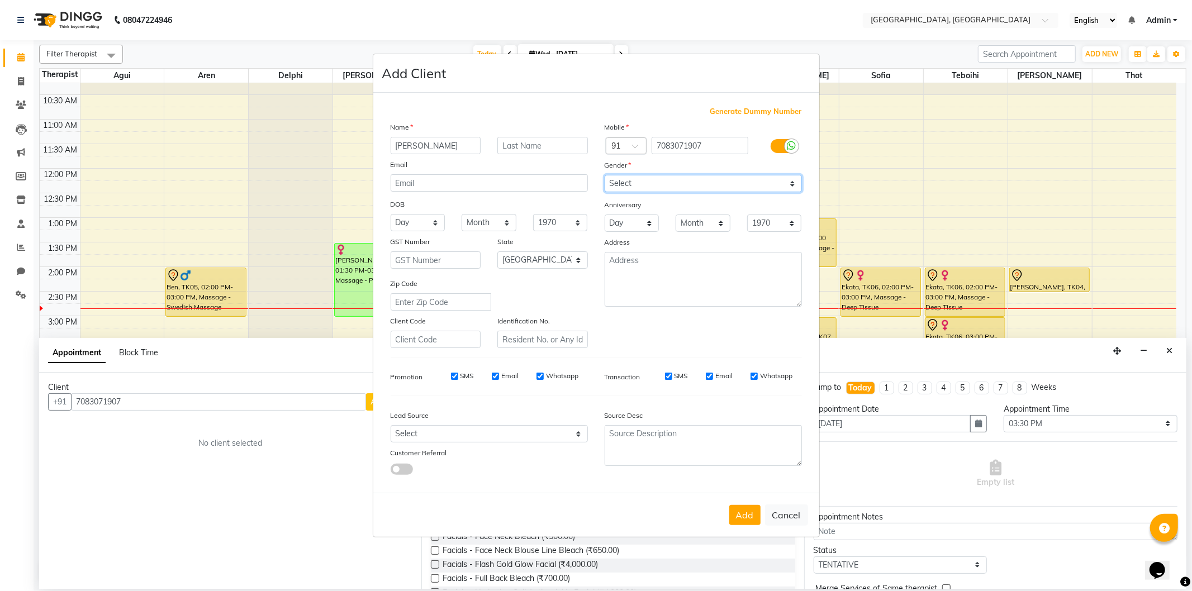
select select "[DEMOGRAPHIC_DATA]"
click at [605, 175] on select "Select [DEMOGRAPHIC_DATA] [DEMOGRAPHIC_DATA] Other Prefer Not To Say" at bounding box center [703, 183] width 197 height 17
click at [738, 523] on button "Add" at bounding box center [744, 515] width 31 height 20
select select
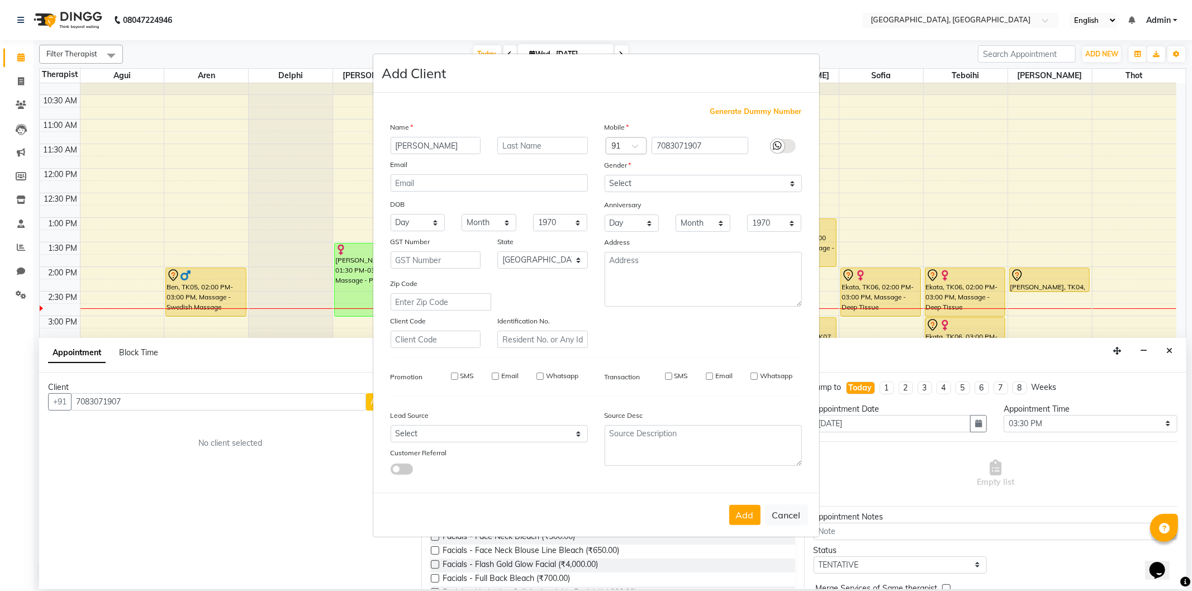
select select
select select "null"
select select
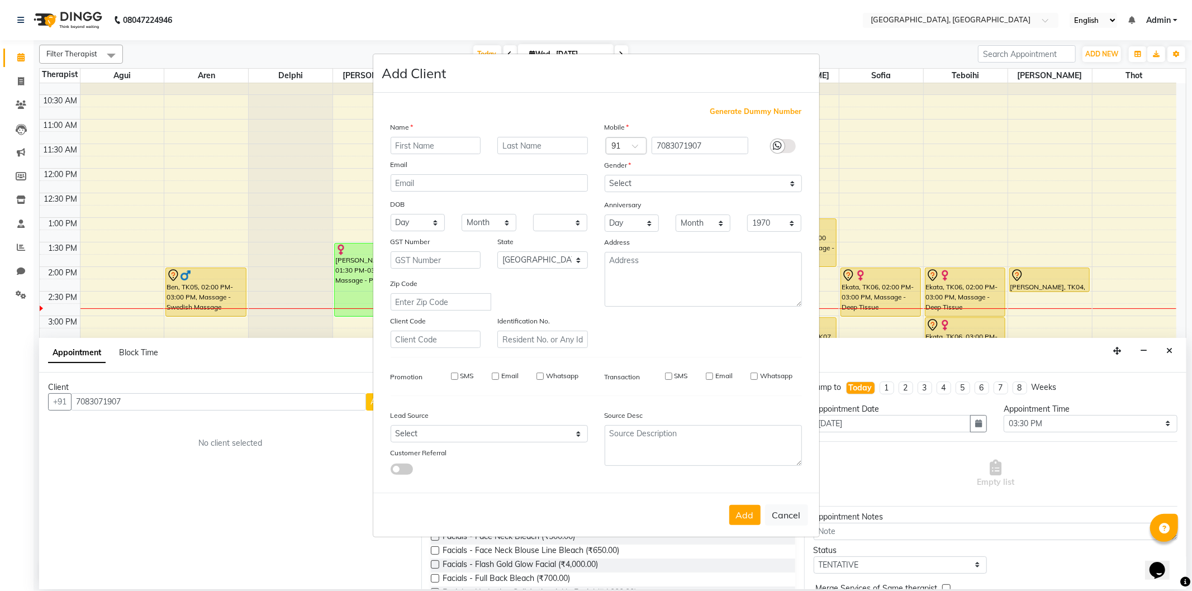
select select
checkbox input "false"
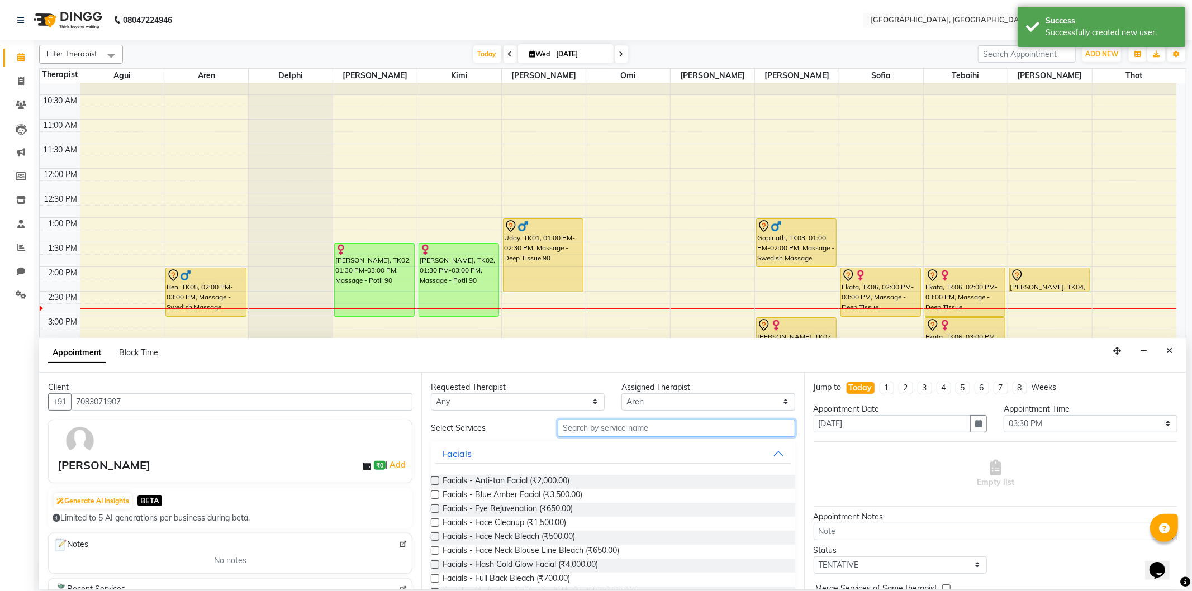
click at [606, 423] on input "text" at bounding box center [676, 428] width 237 height 17
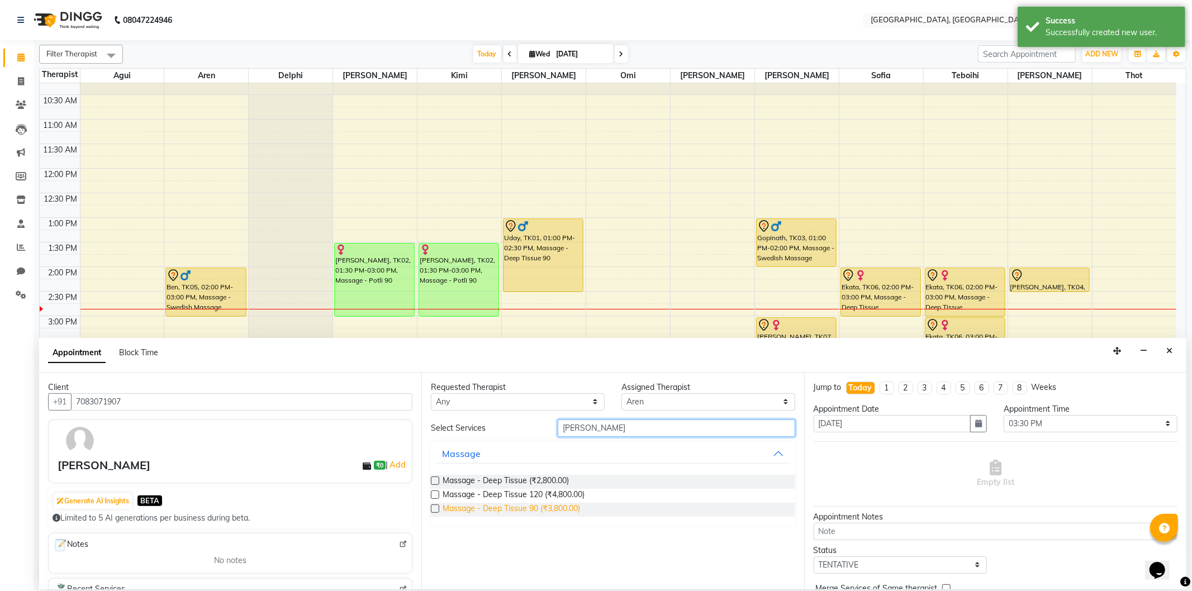
type input "[PERSON_NAME]"
click at [554, 509] on span "Massage - Deep Tissue 90 (₹3,800.00)" at bounding box center [512, 510] width 138 height 14
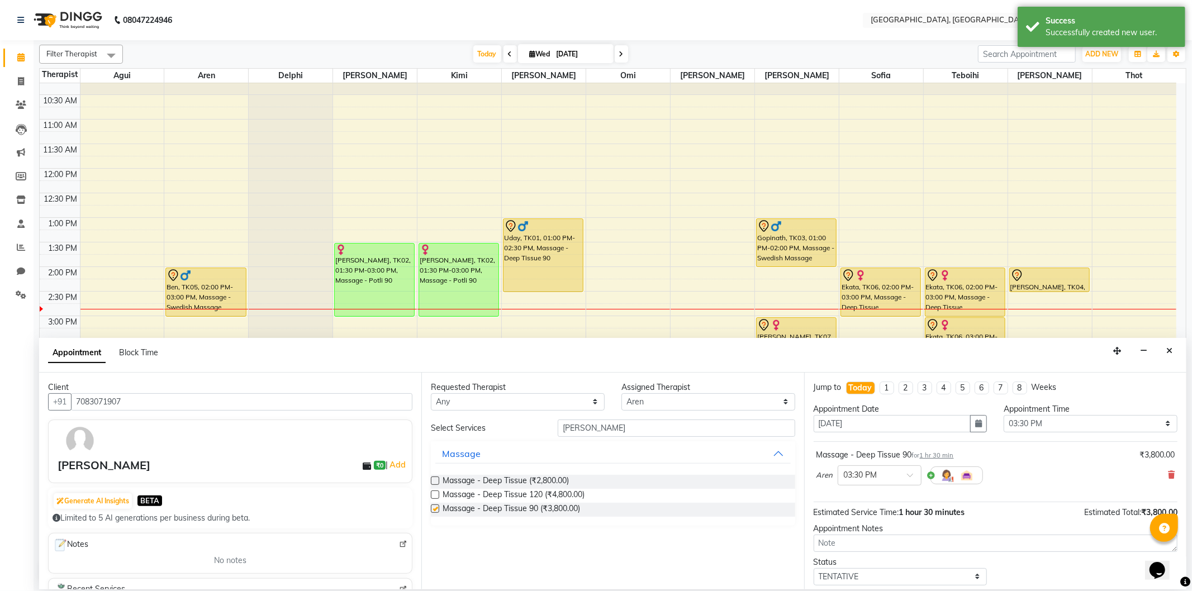
checkbox input "false"
click at [606, 426] on input "[PERSON_NAME]" at bounding box center [676, 428] width 237 height 17
type input "D"
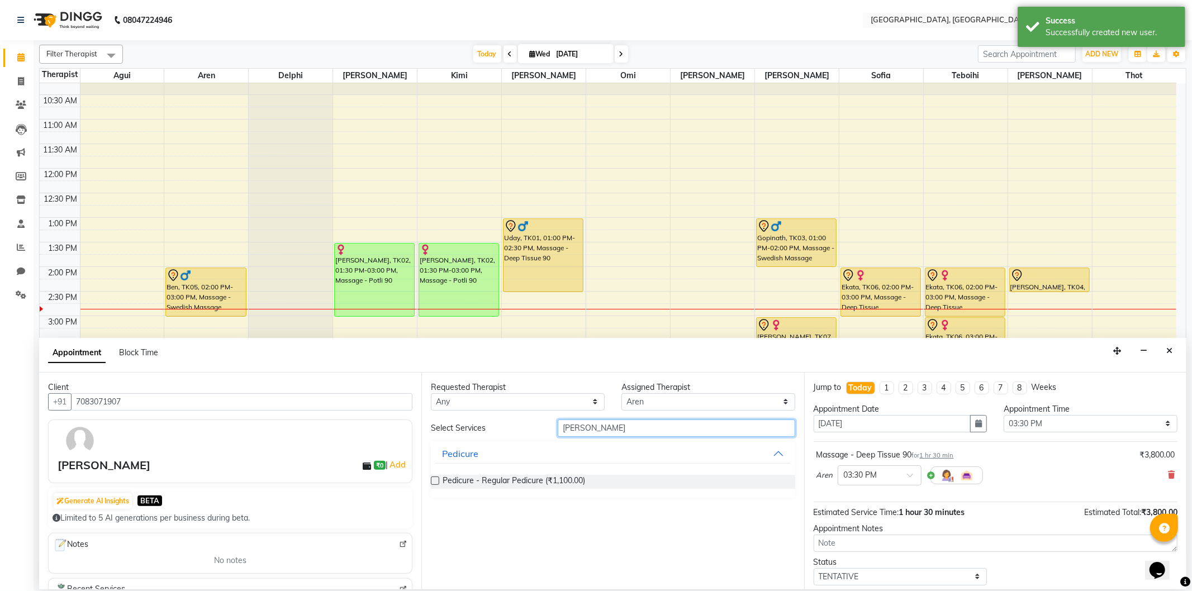
type input "[PERSON_NAME]"
click at [438, 481] on label at bounding box center [435, 481] width 8 height 8
click at [438, 481] on input "checkbox" at bounding box center [434, 481] width 7 height 7
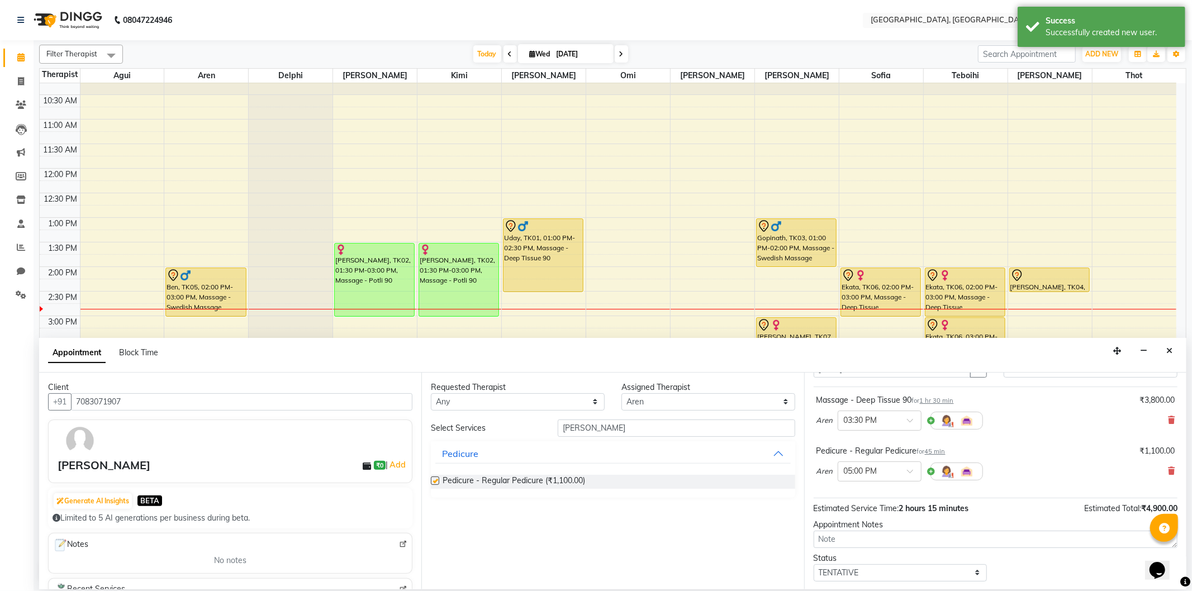
checkbox input "false"
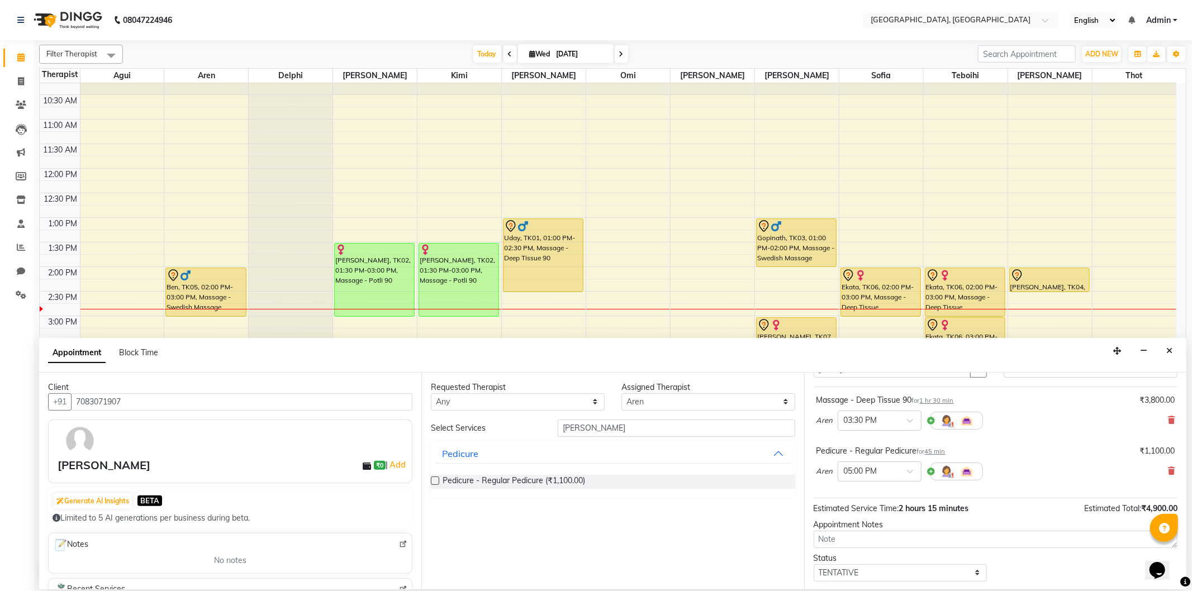
scroll to position [118, 0]
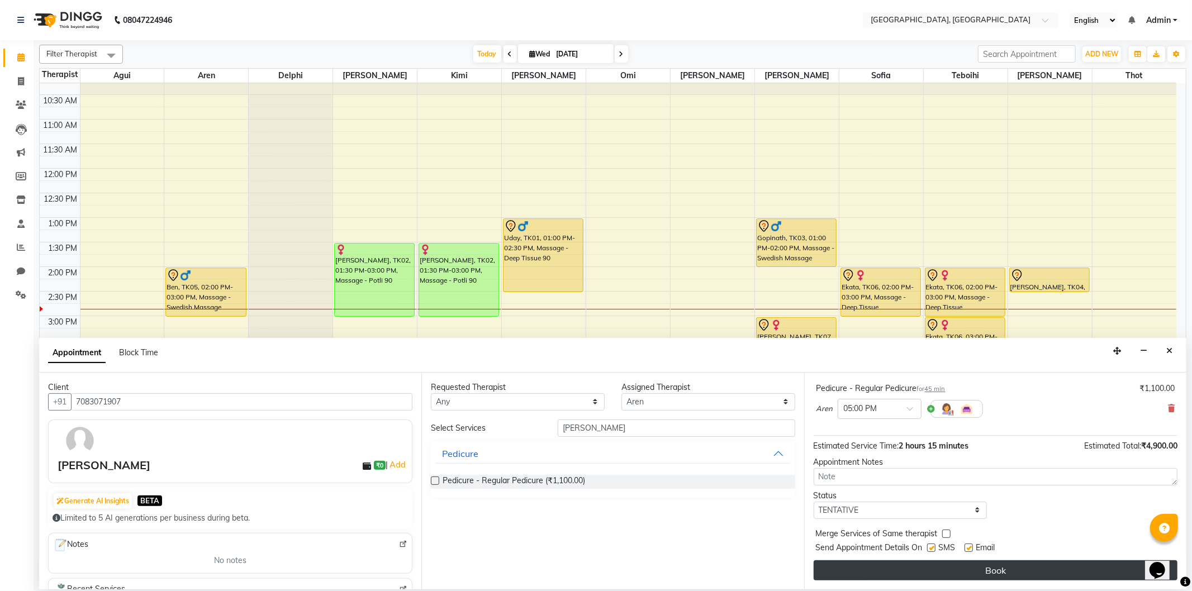
click at [876, 568] on button "Book" at bounding box center [996, 571] width 364 height 20
